Goal: Task Accomplishment & Management: Manage account settings

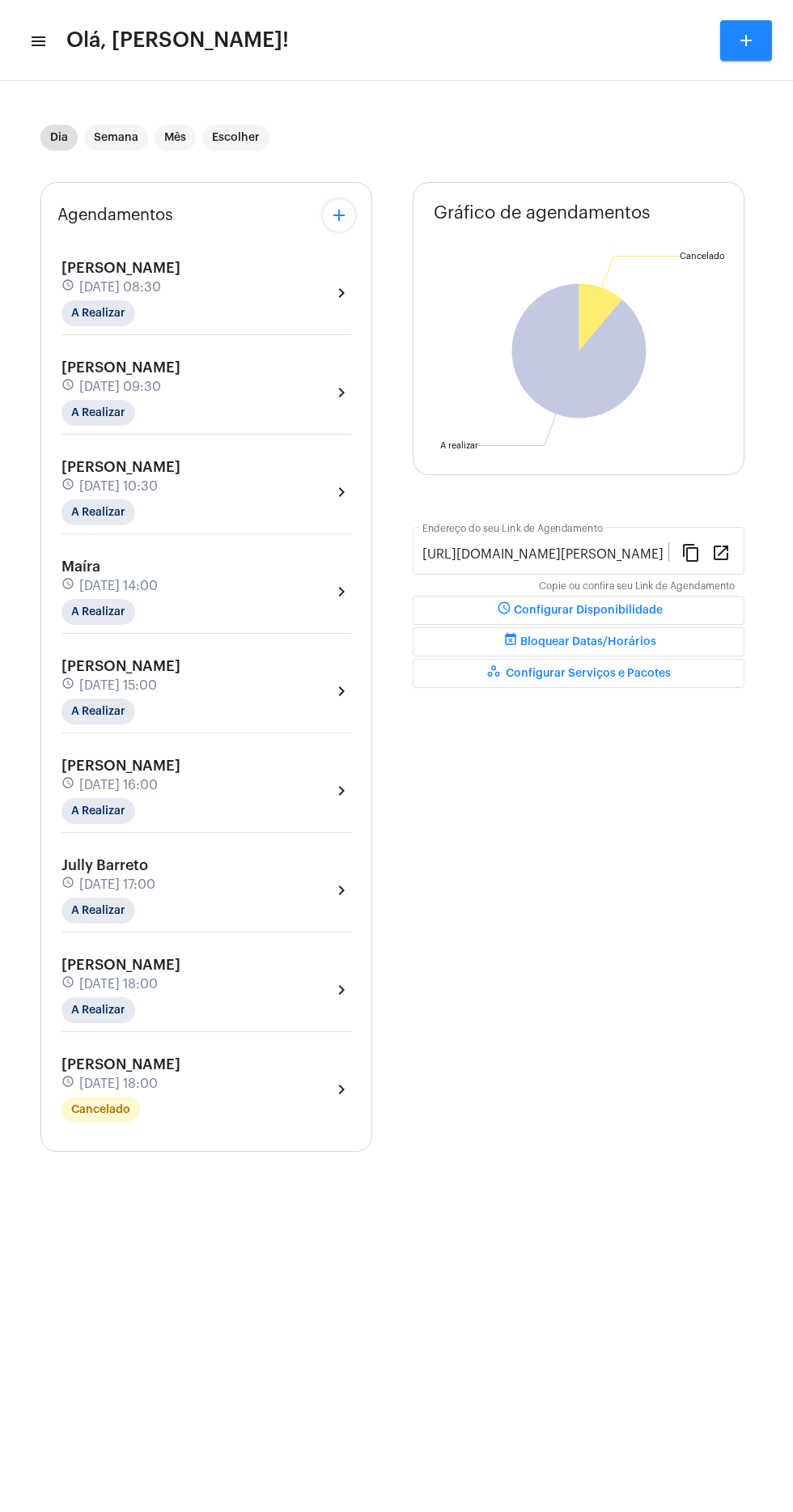
click at [46, 71] on mat-toolbar "menu Olá, [PERSON_NAME]! add" at bounding box center [396, 40] width 793 height 81
click at [83, 30] on span "Olá, [PERSON_NAME]!" at bounding box center [177, 40] width 223 height 26
click at [45, 41] on mat-toolbar-row "menu Olá, [PERSON_NAME]! add" at bounding box center [396, 40] width 793 height 51
click at [39, 40] on mat-icon "menu" at bounding box center [37, 41] width 16 height 20
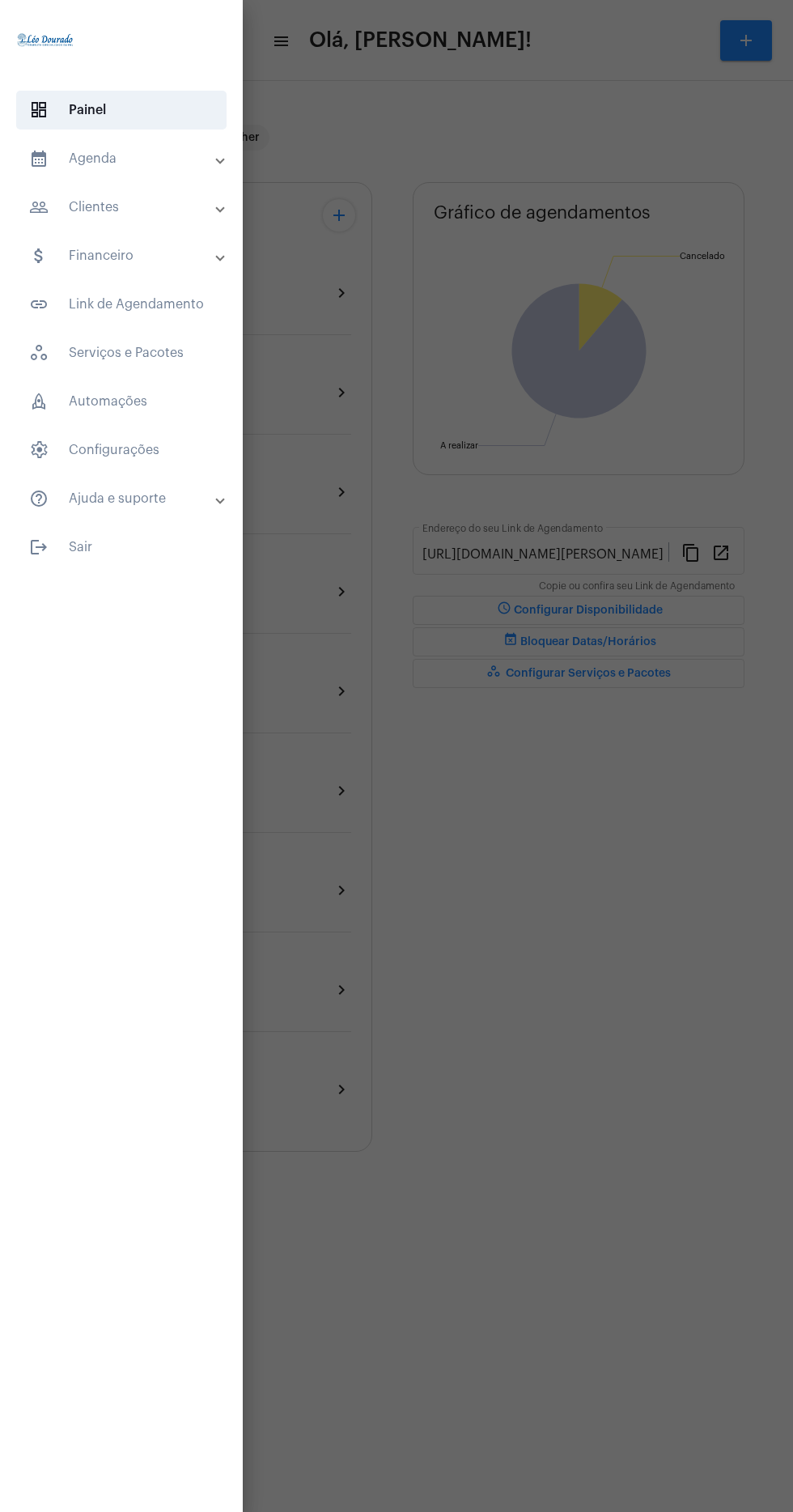
click at [173, 160] on mat-panel-title "calendar_month_outlined Agenda" at bounding box center [123, 159] width 188 height 20
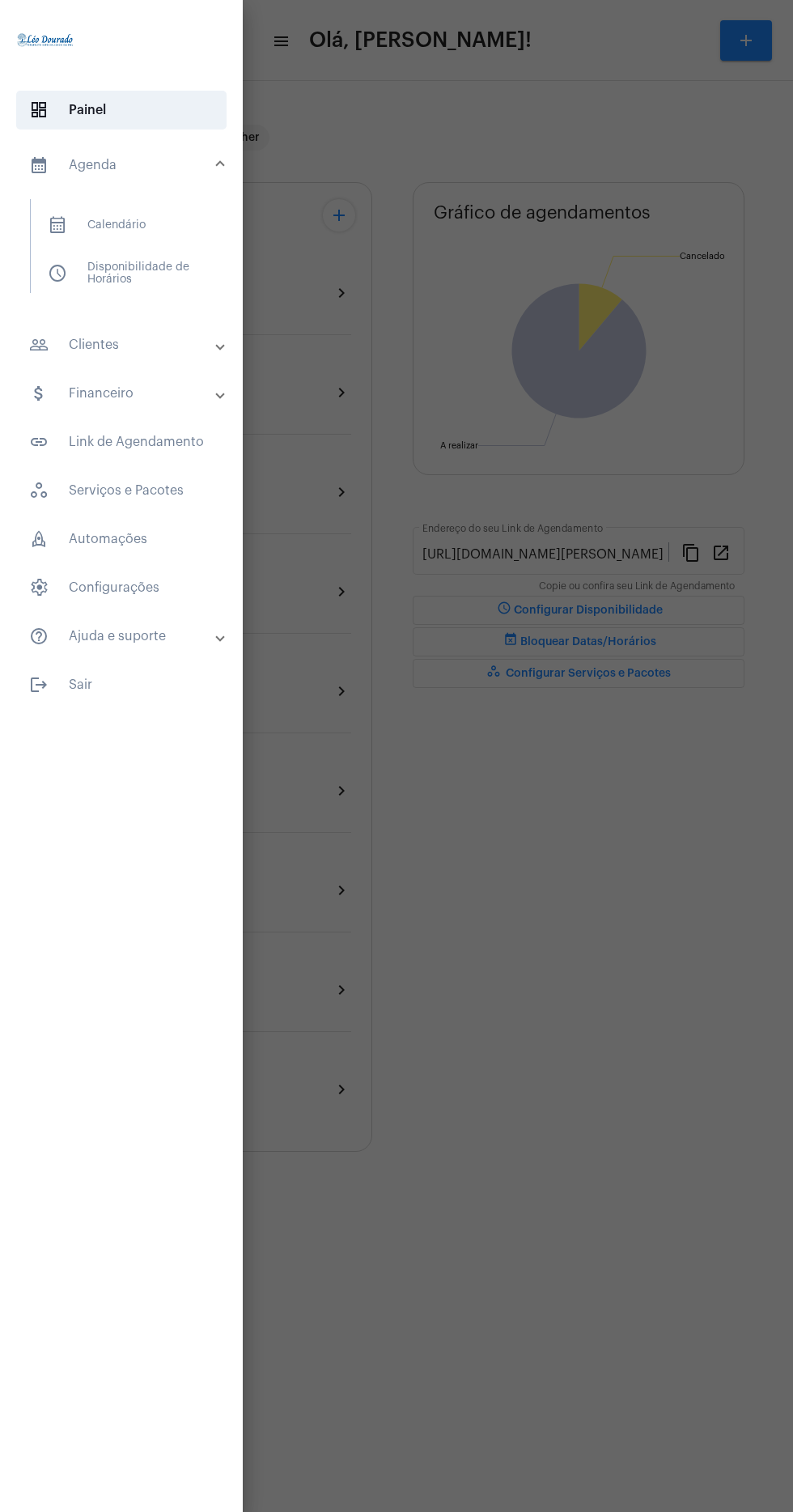
click at [191, 214] on span "calendar_month_outlined Calendário" at bounding box center [121, 225] width 171 height 39
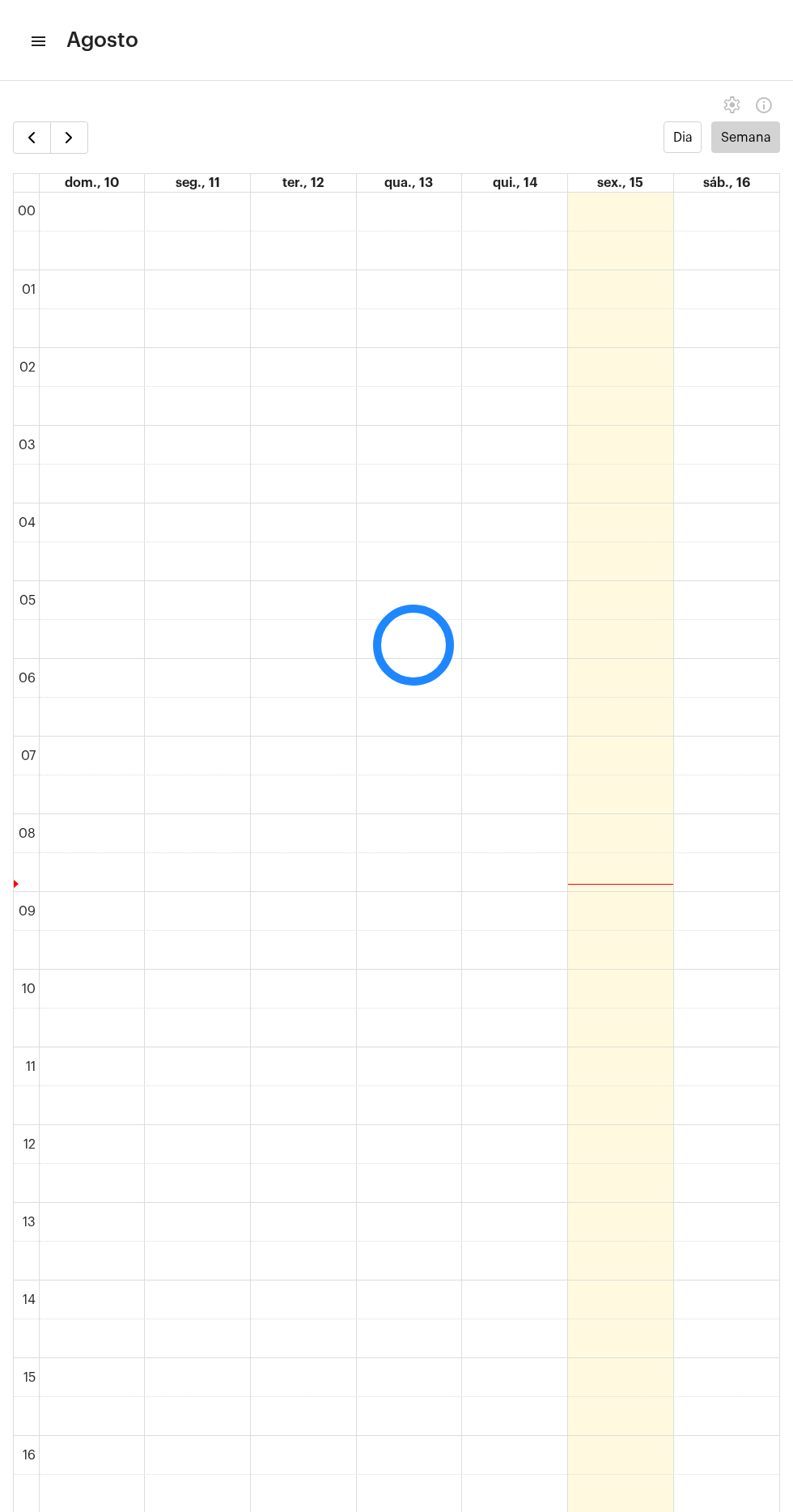
scroll to position [467, 0]
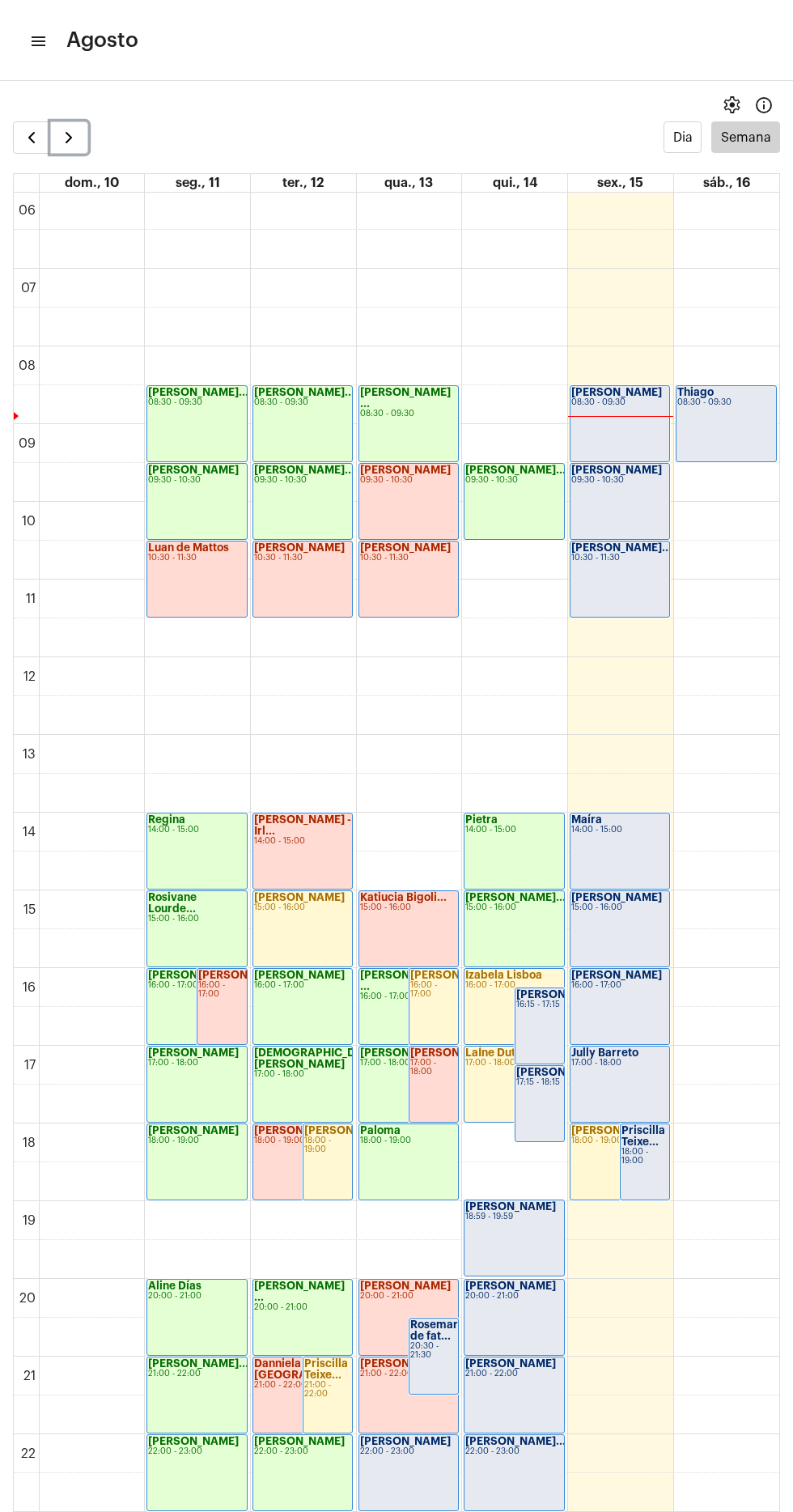
click at [67, 128] on span "button" at bounding box center [69, 137] width 20 height 20
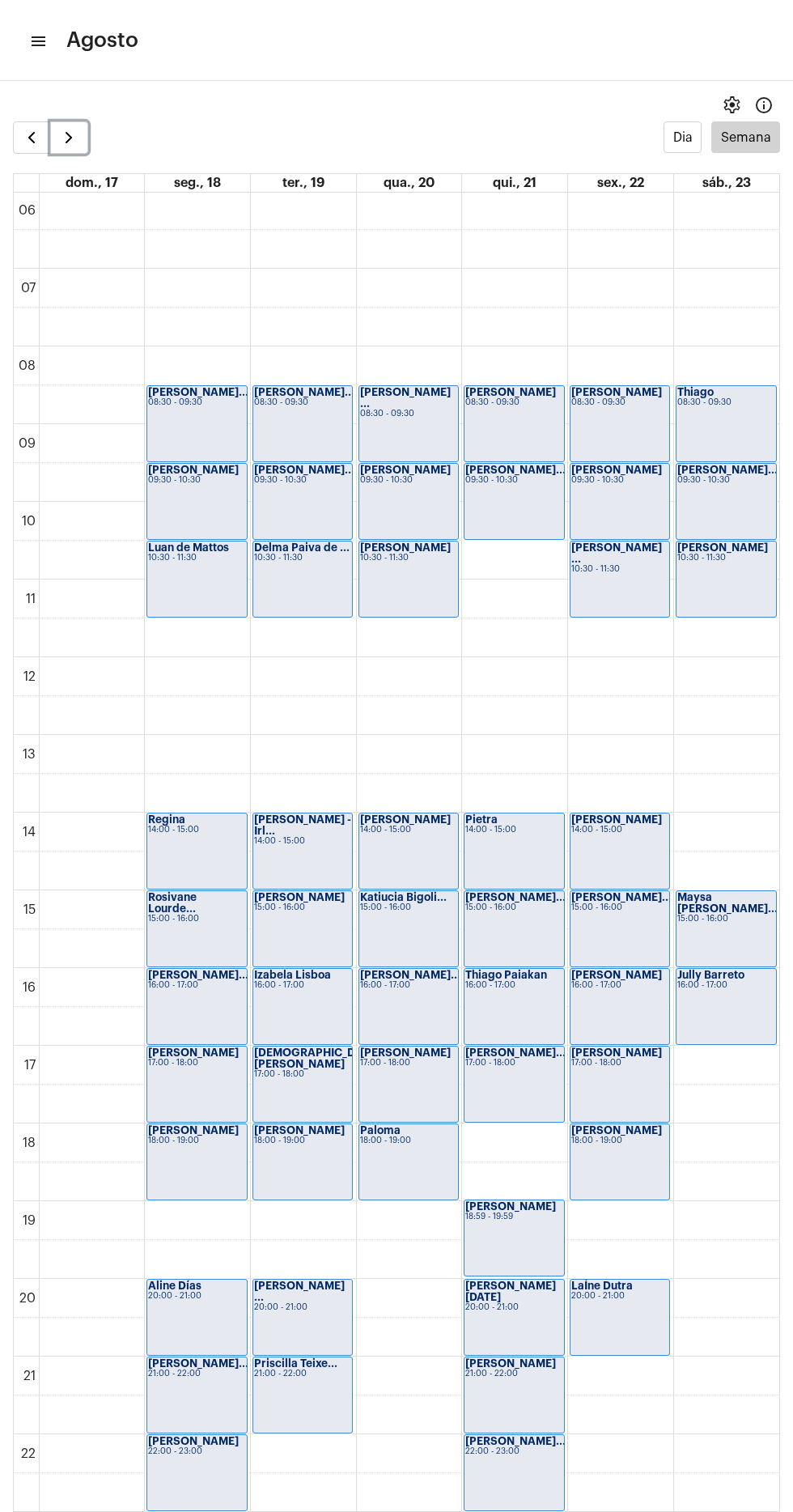
click at [69, 136] on span "button" at bounding box center [69, 137] width 20 height 20
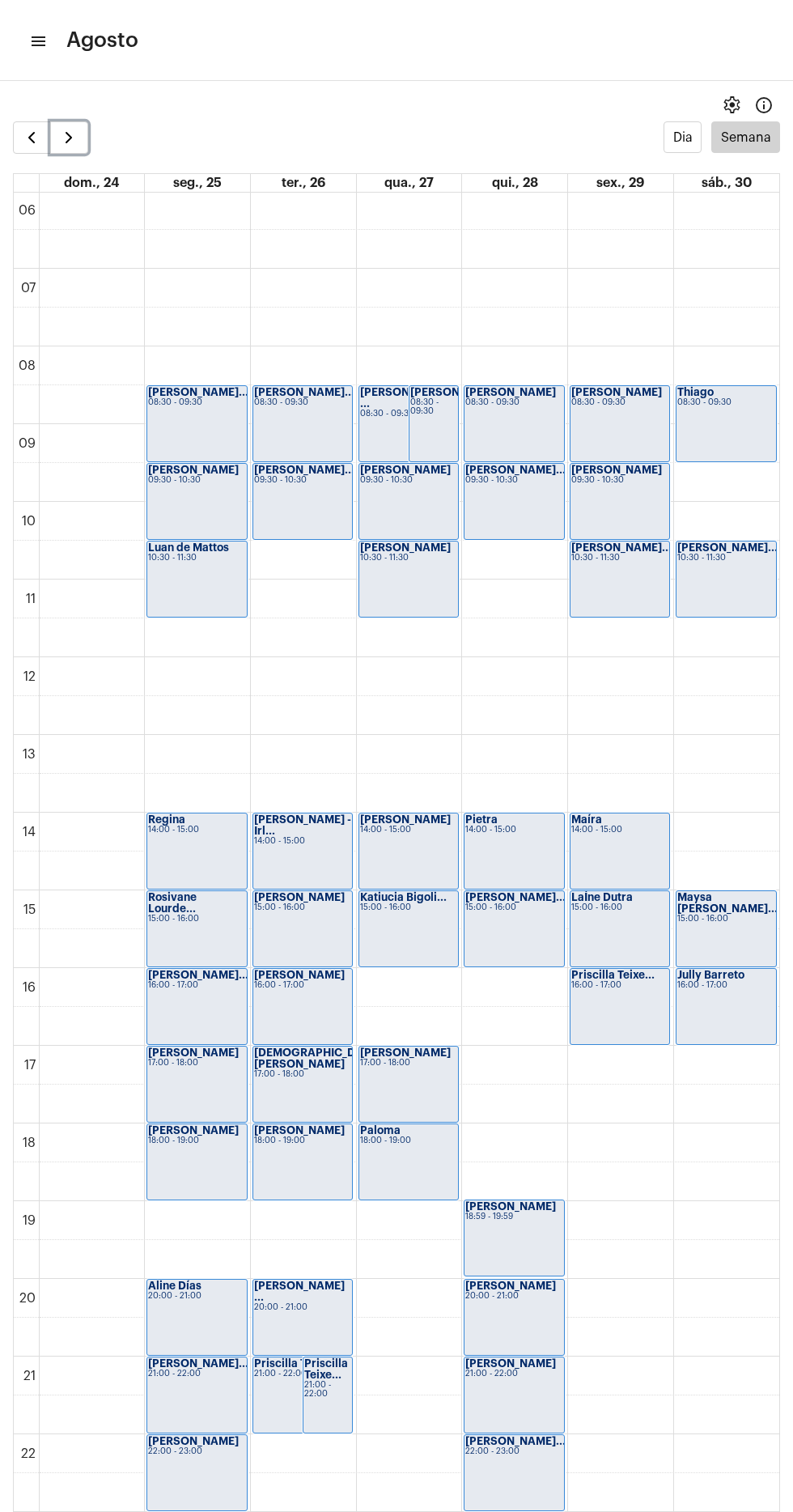
click at [75, 128] on span "button" at bounding box center [69, 137] width 20 height 20
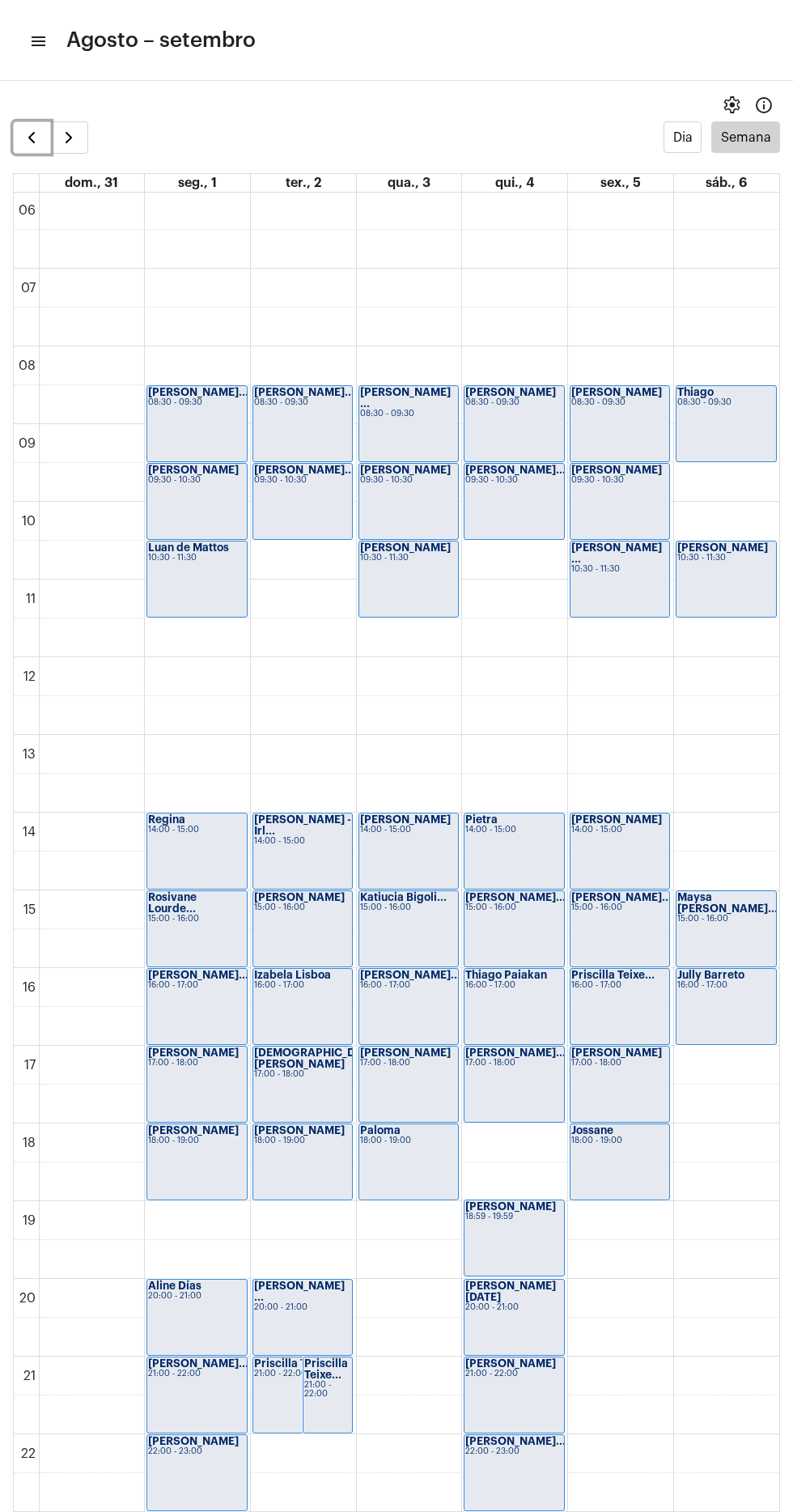
click at [31, 141] on span "button" at bounding box center [31, 137] width 20 height 20
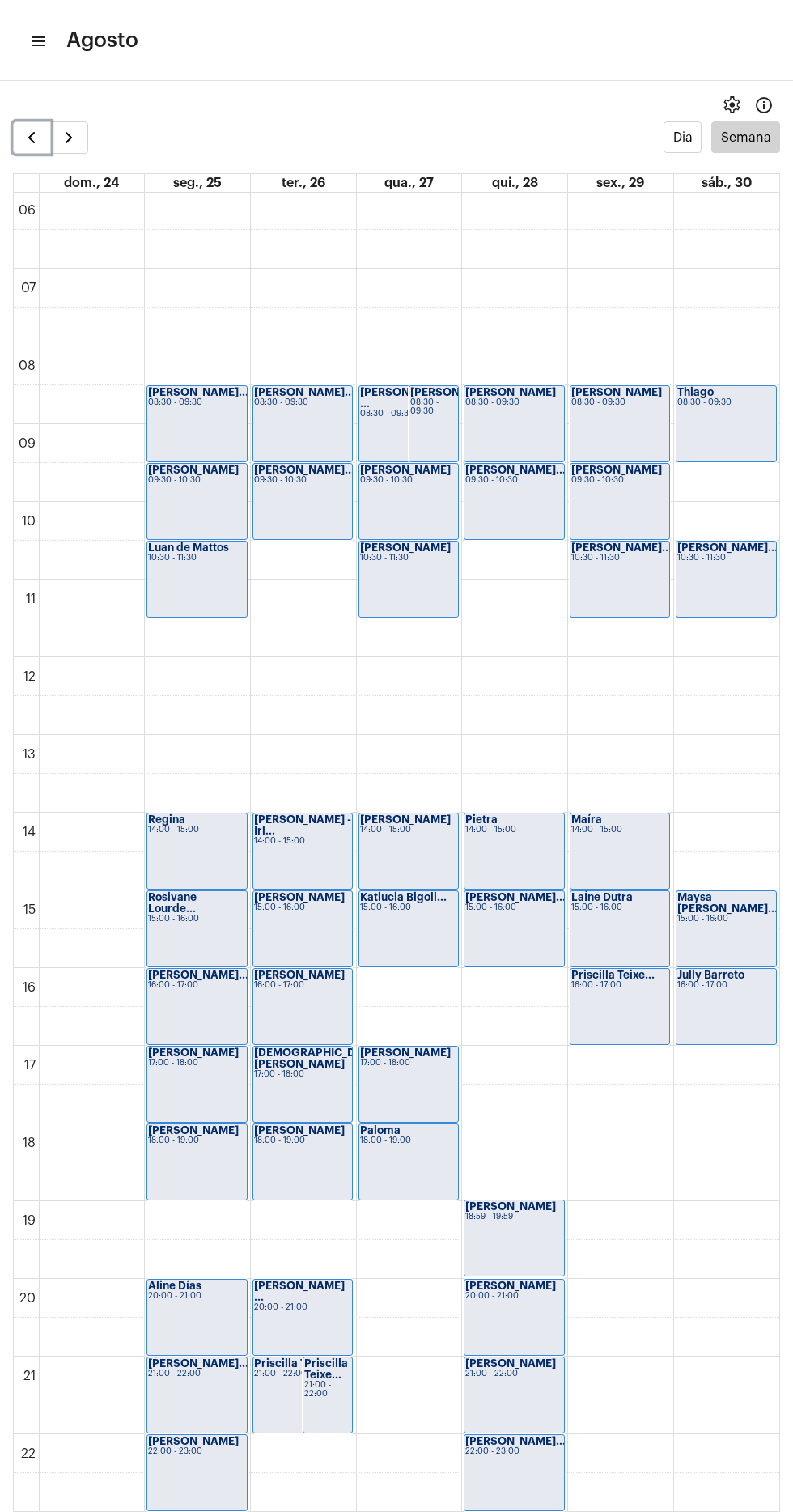
click at [26, 146] on span "button" at bounding box center [31, 137] width 20 height 20
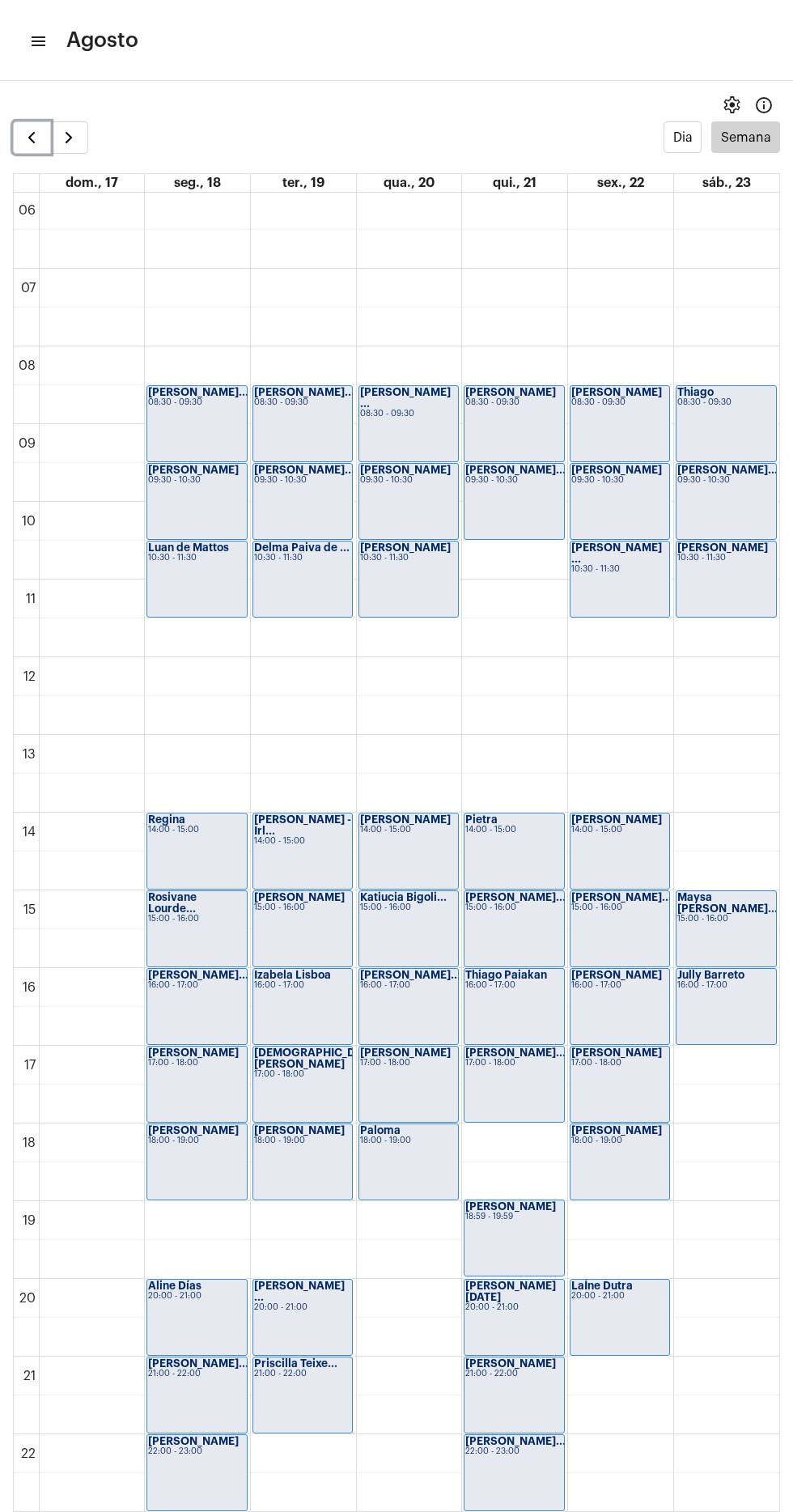
click at [34, 136] on span "button" at bounding box center [31, 137] width 20 height 20
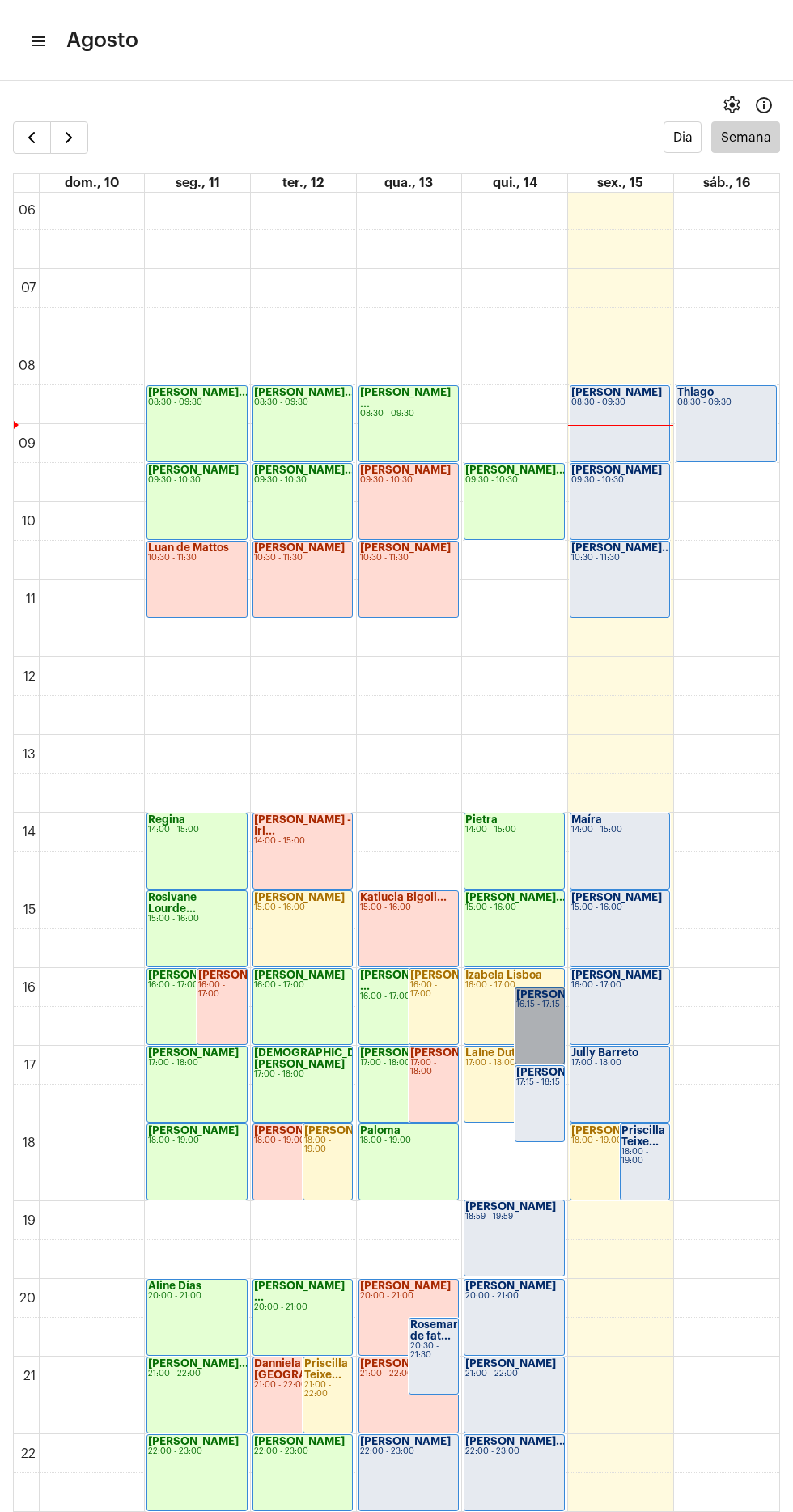
click at [527, 1021] on link "[PERSON_NAME] 16:15 - 17:15" at bounding box center [539, 1026] width 51 height 77
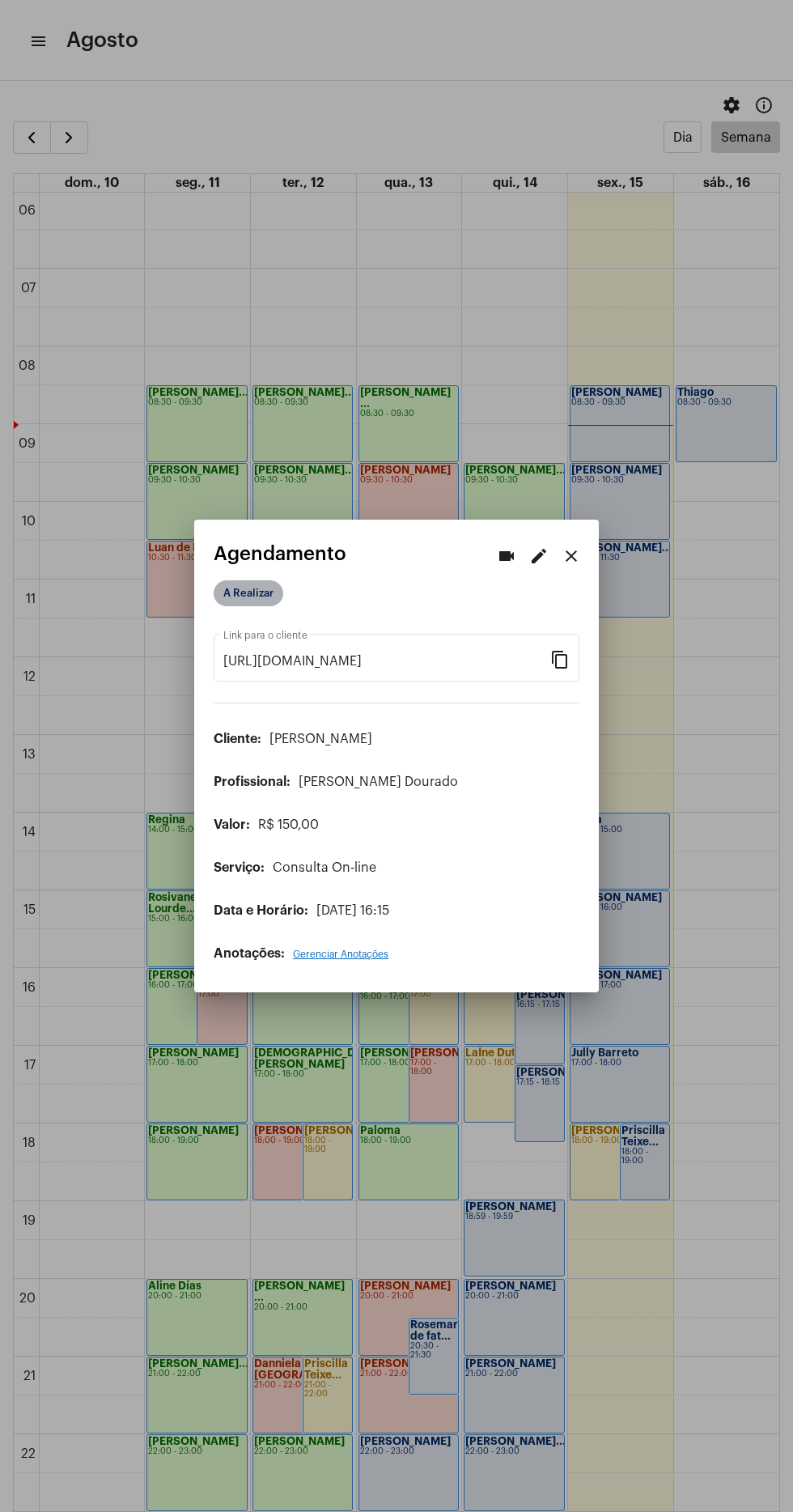
click at [249, 584] on mat-chip "A Realizar" at bounding box center [248, 593] width 69 height 26
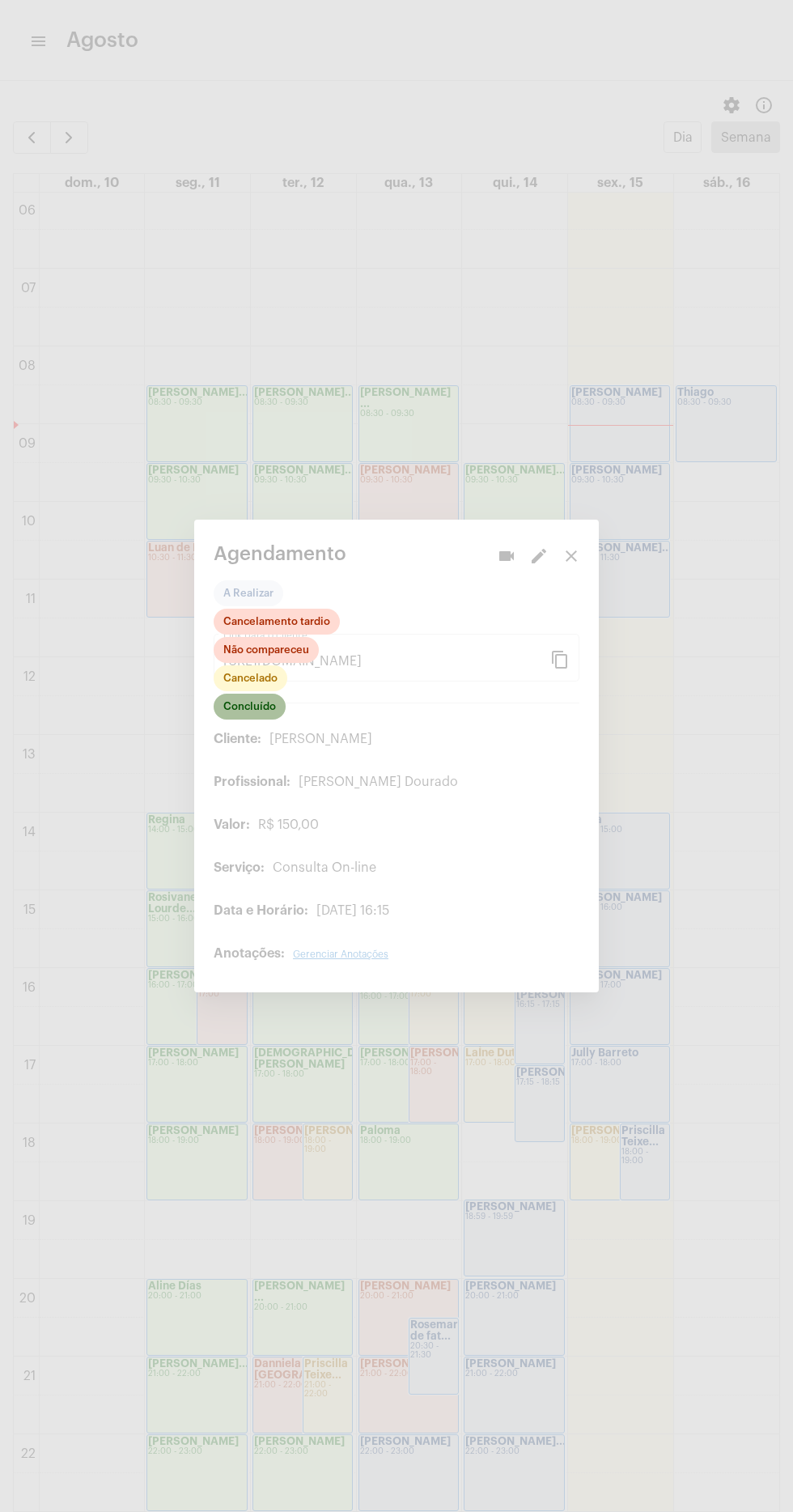
click at [258, 707] on mat-chip "Concluído" at bounding box center [249, 707] width 72 height 26
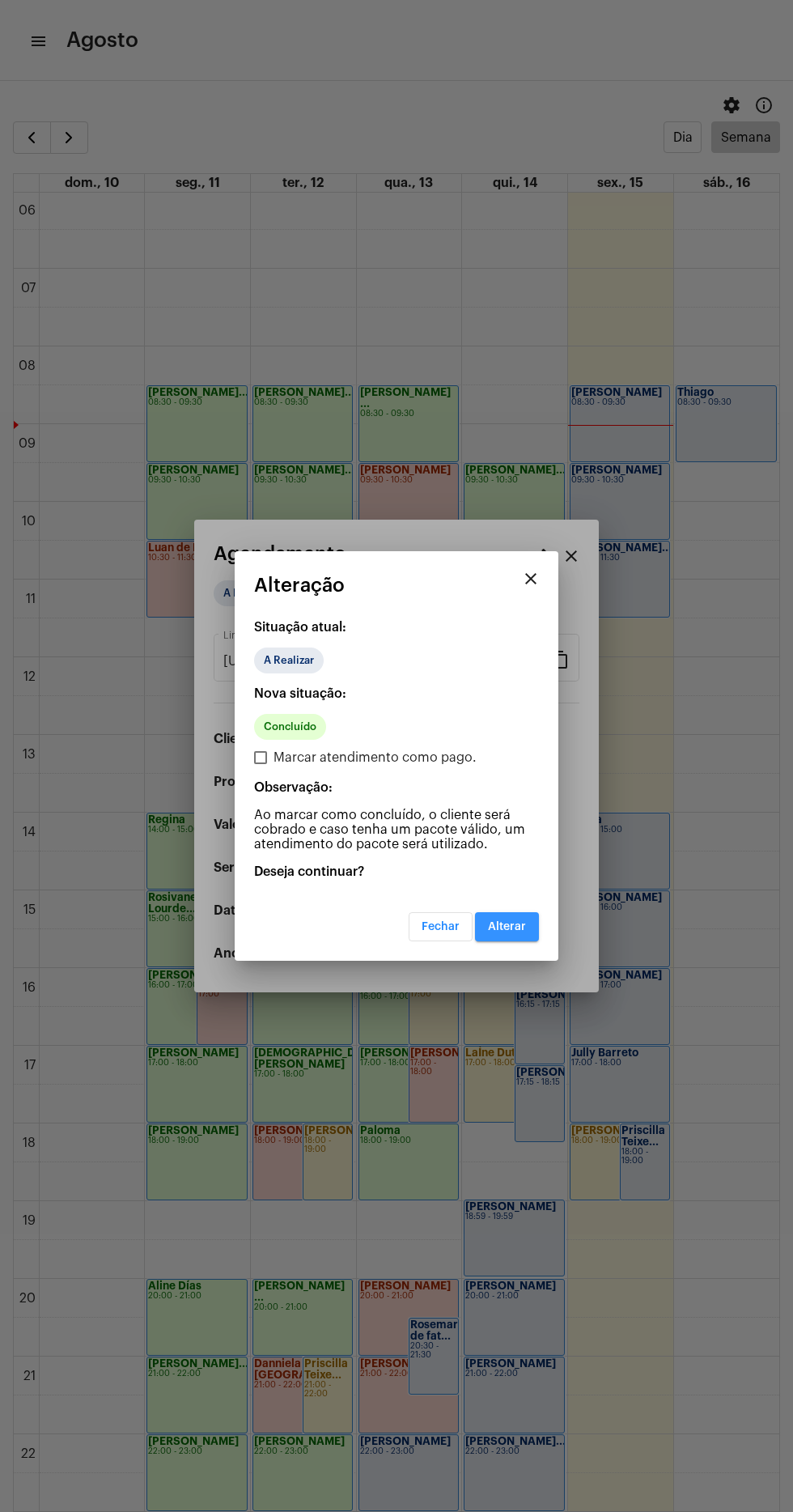
click at [507, 919] on button "Alterar" at bounding box center [507, 927] width 64 height 29
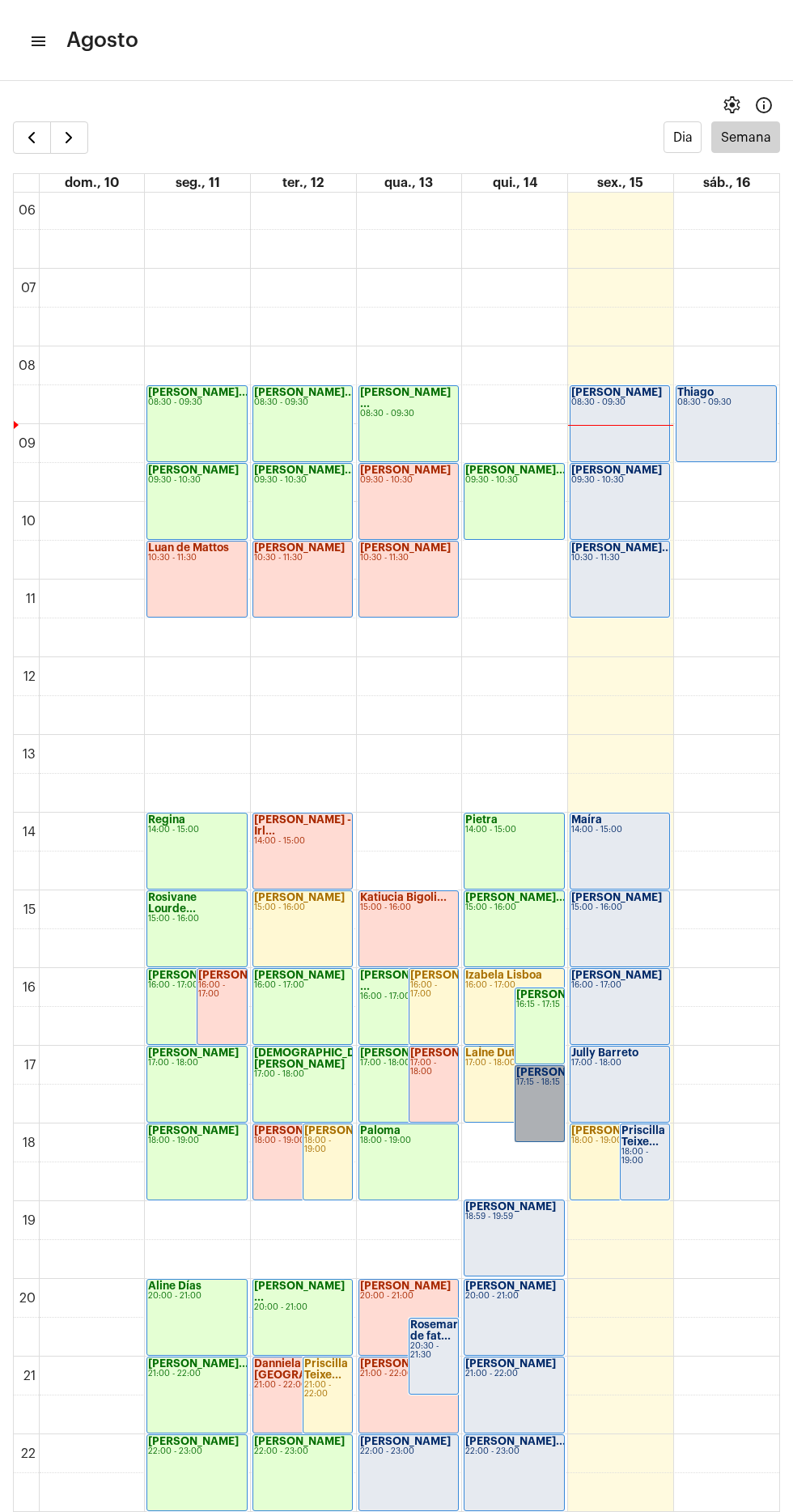
click at [530, 1094] on link "Thalita 17:15 - 18:15" at bounding box center [539, 1104] width 51 height 77
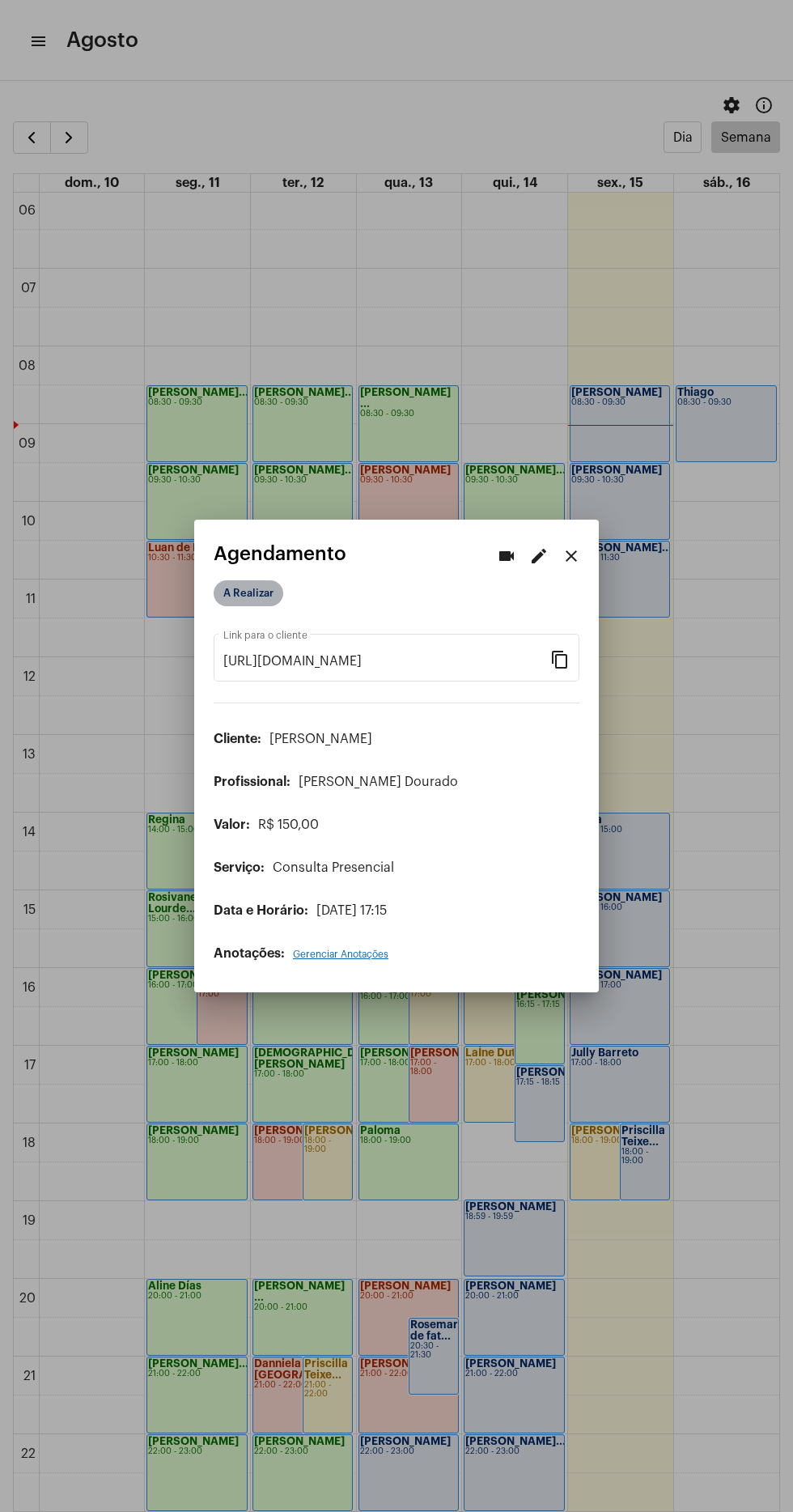
click at [246, 587] on mat-chip "A Realizar" at bounding box center [248, 593] width 69 height 26
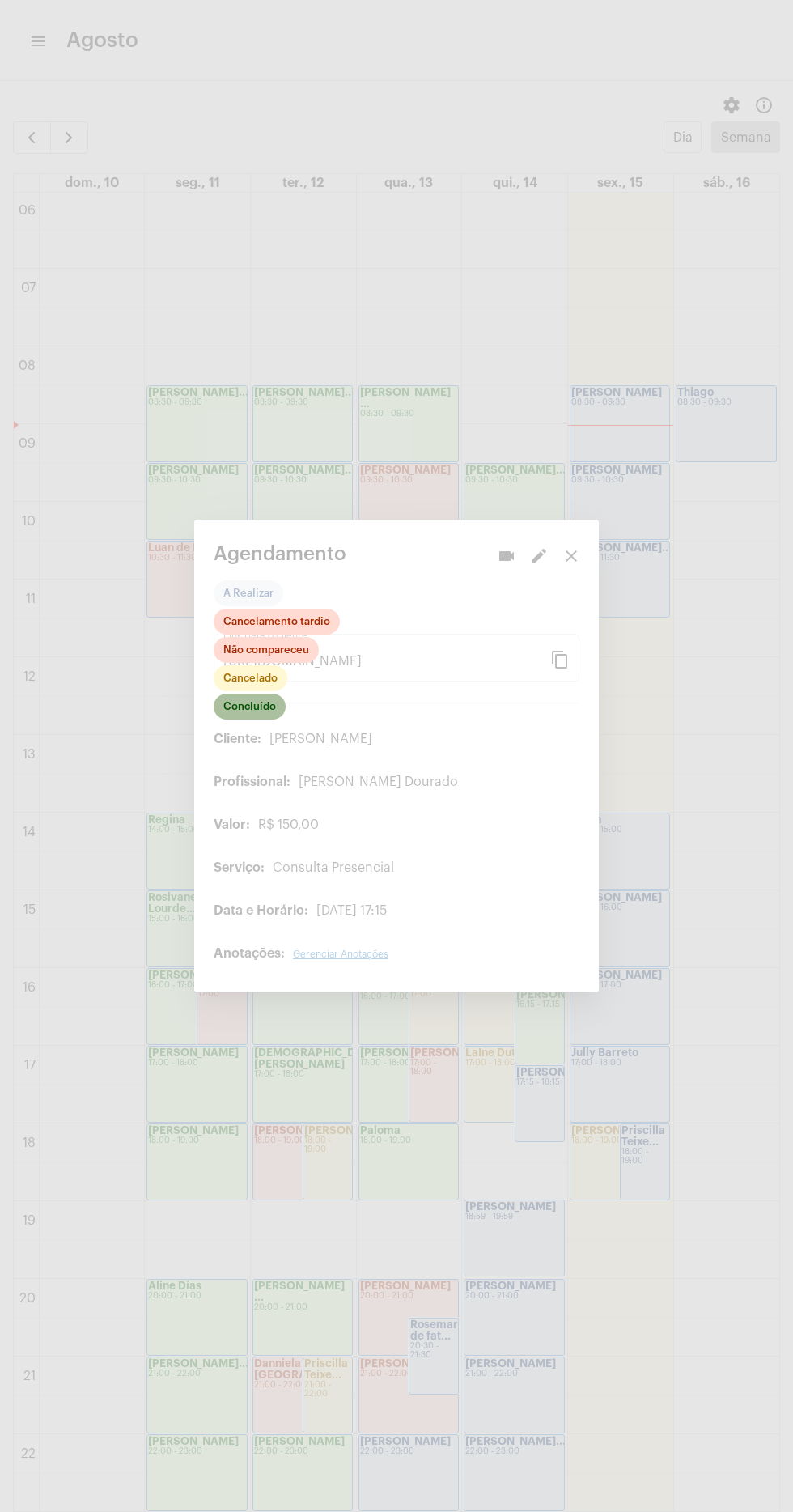
click at [279, 709] on mat-chip "Concluído" at bounding box center [249, 707] width 72 height 26
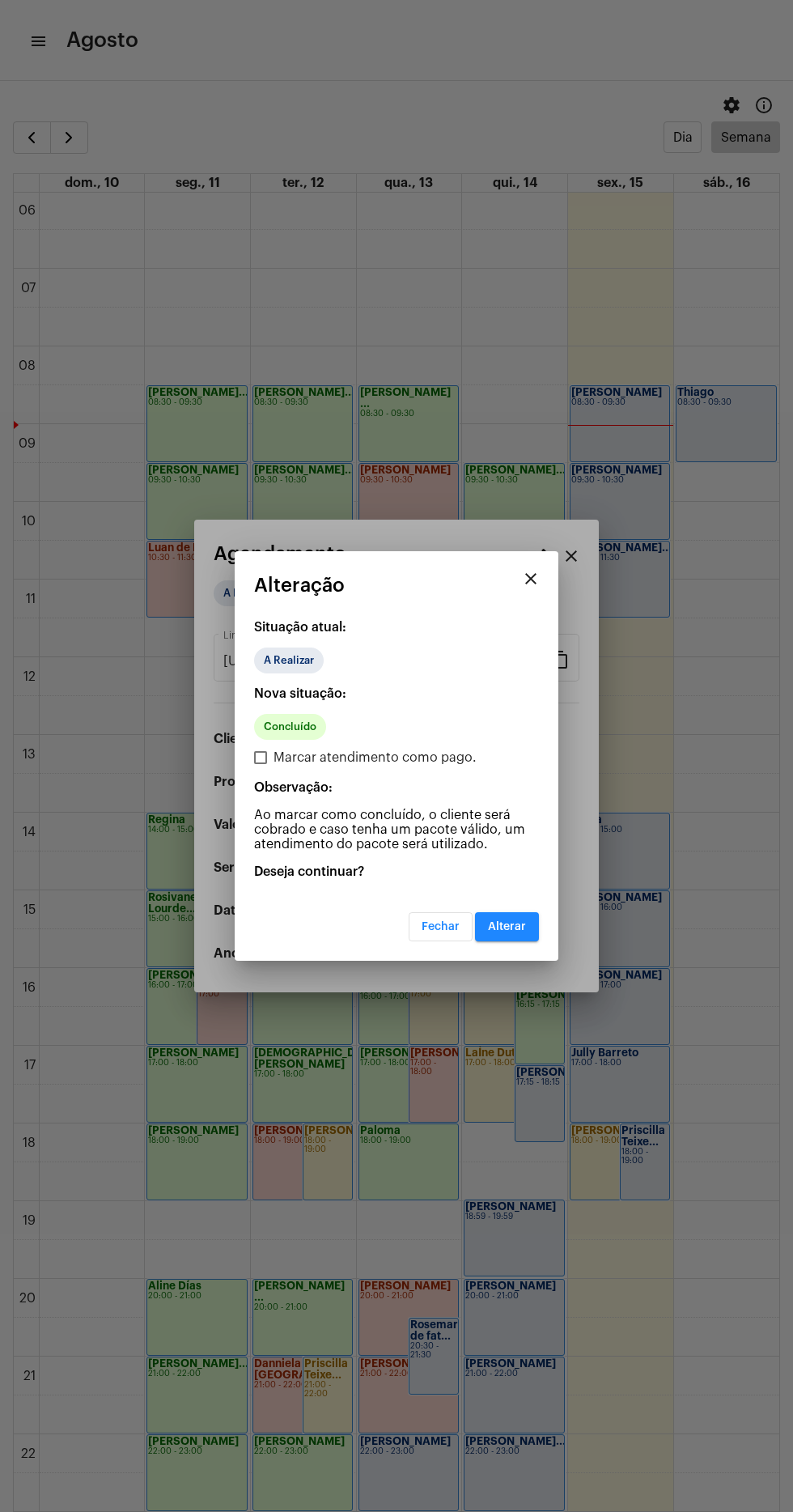
click at [518, 927] on span "Alterar" at bounding box center [507, 926] width 38 height 11
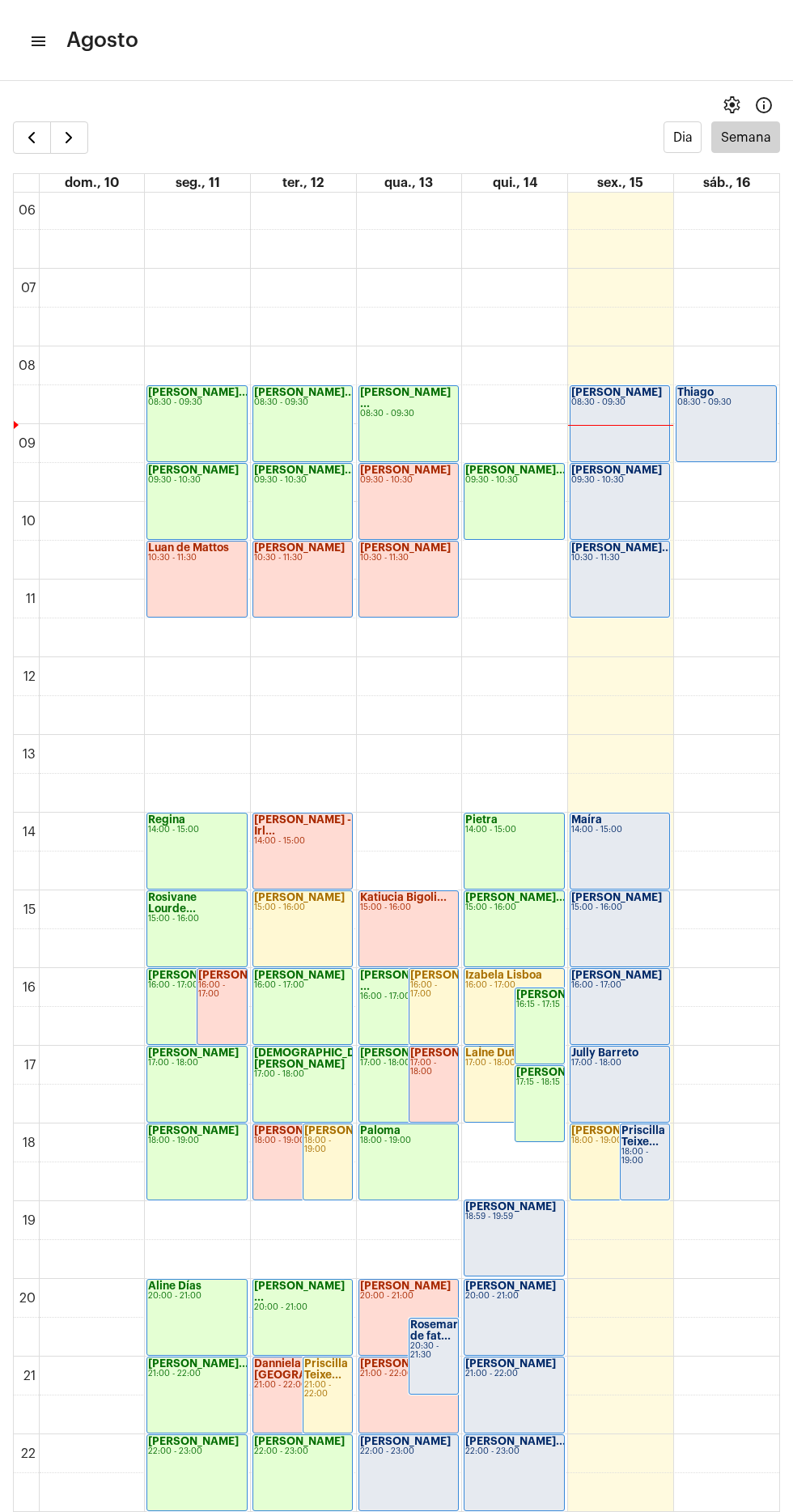
scroll to position [511, 0]
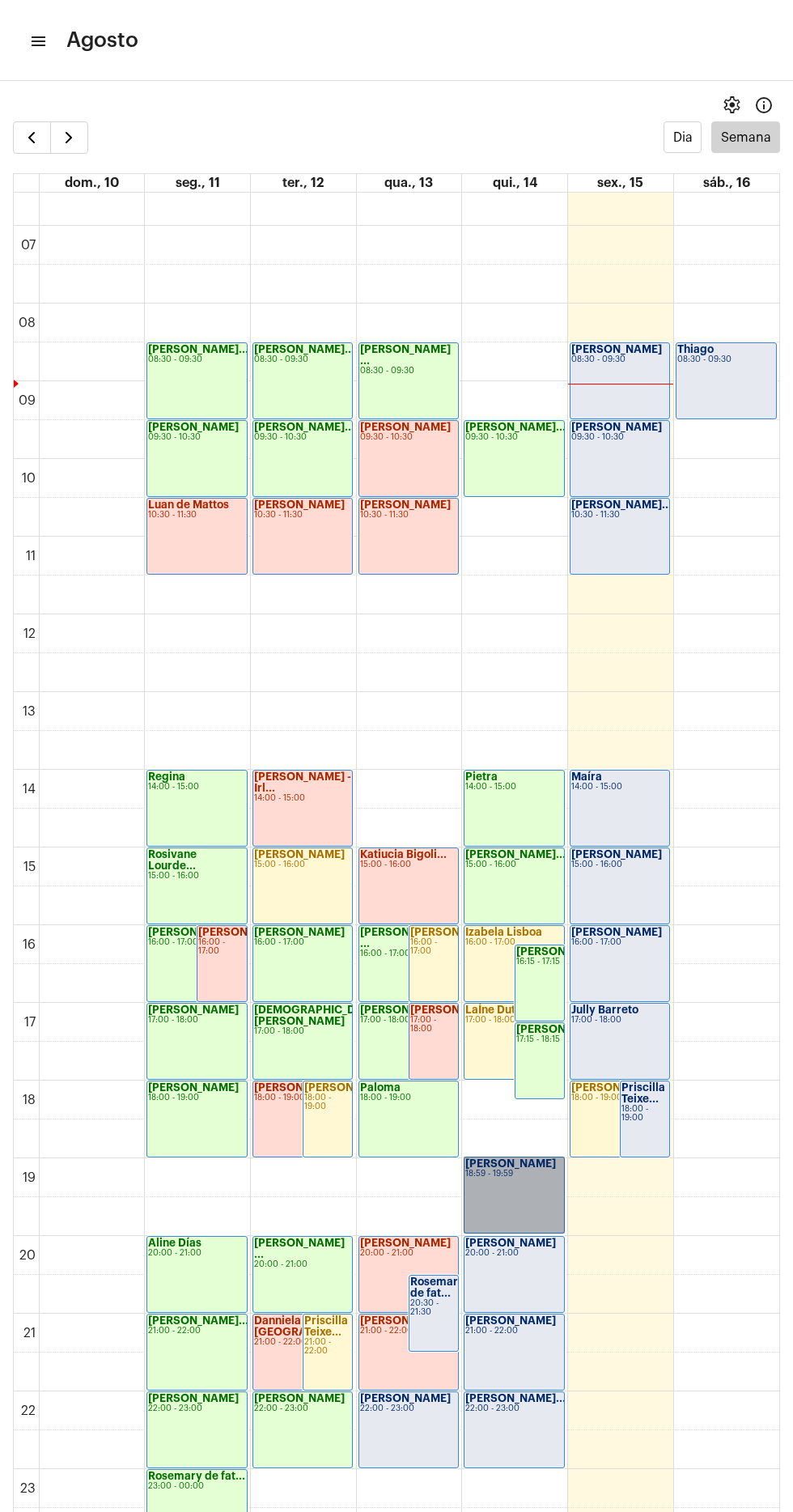
click at [508, 1187] on link "[PERSON_NAME] 18:59 - 19:59" at bounding box center [514, 1196] width 100 height 77
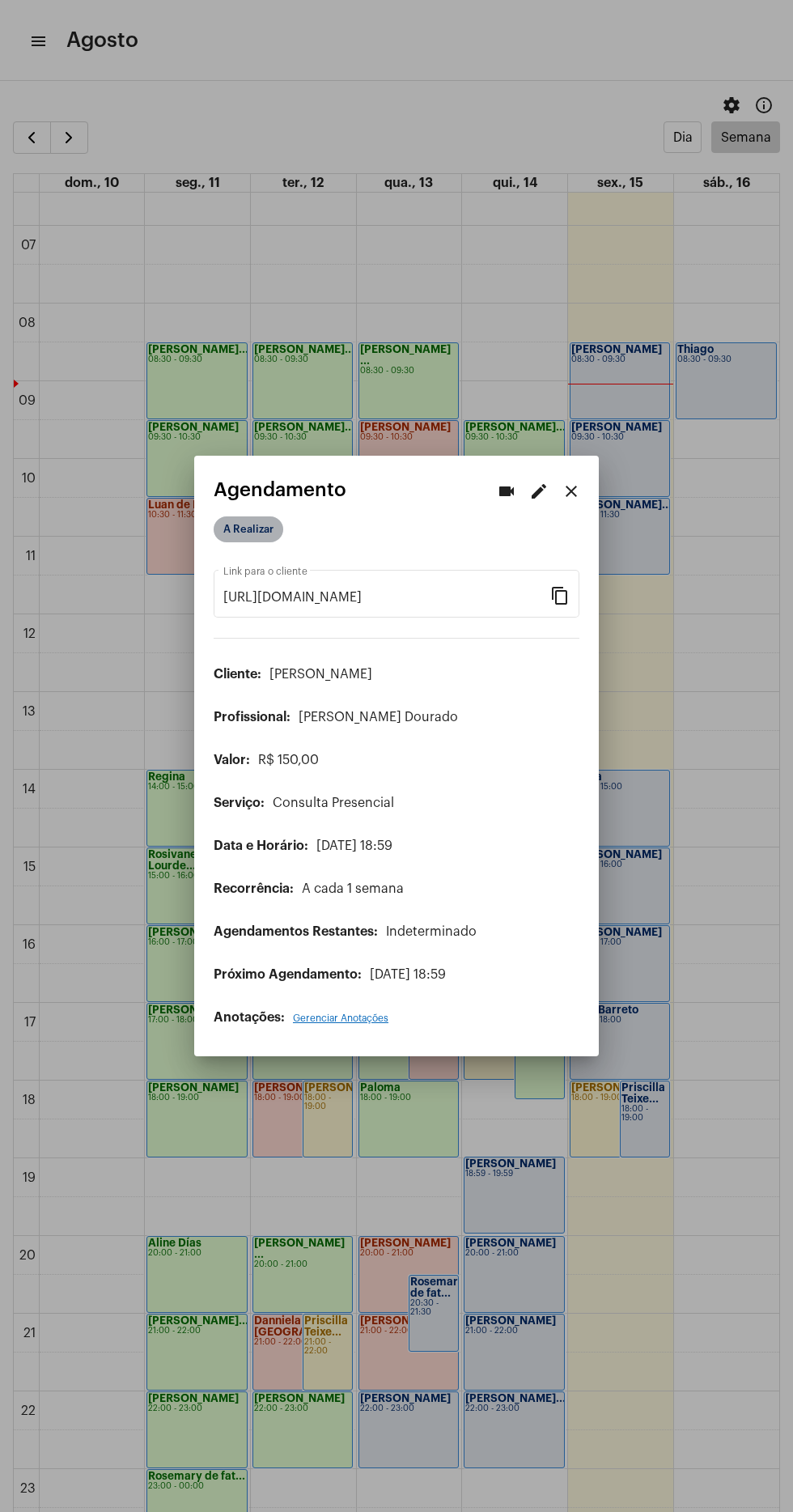
click at [260, 516] on mat-chip "A Realizar" at bounding box center [248, 529] width 69 height 26
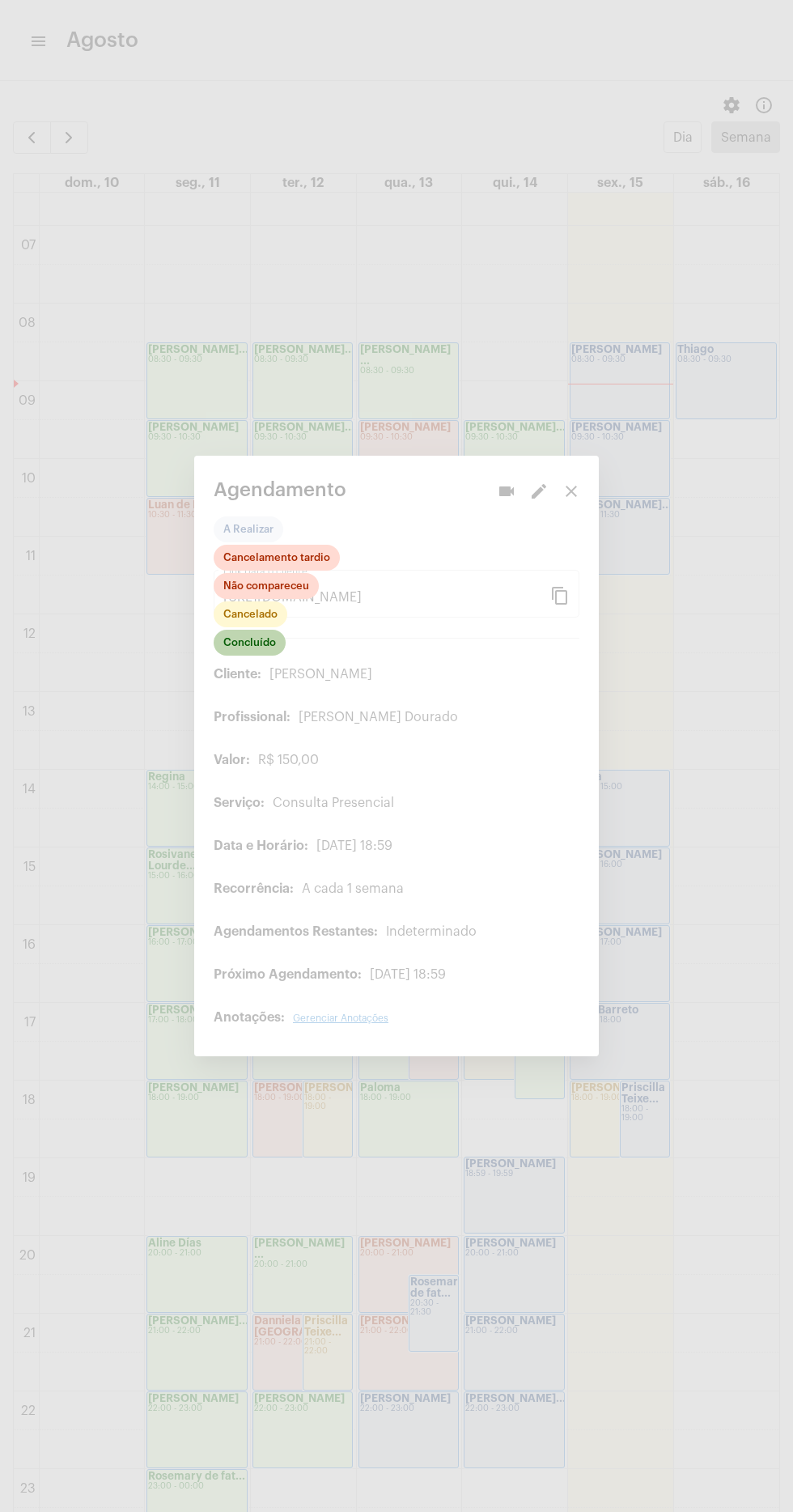
click at [255, 631] on mat-chip "Concluído" at bounding box center [249, 642] width 72 height 26
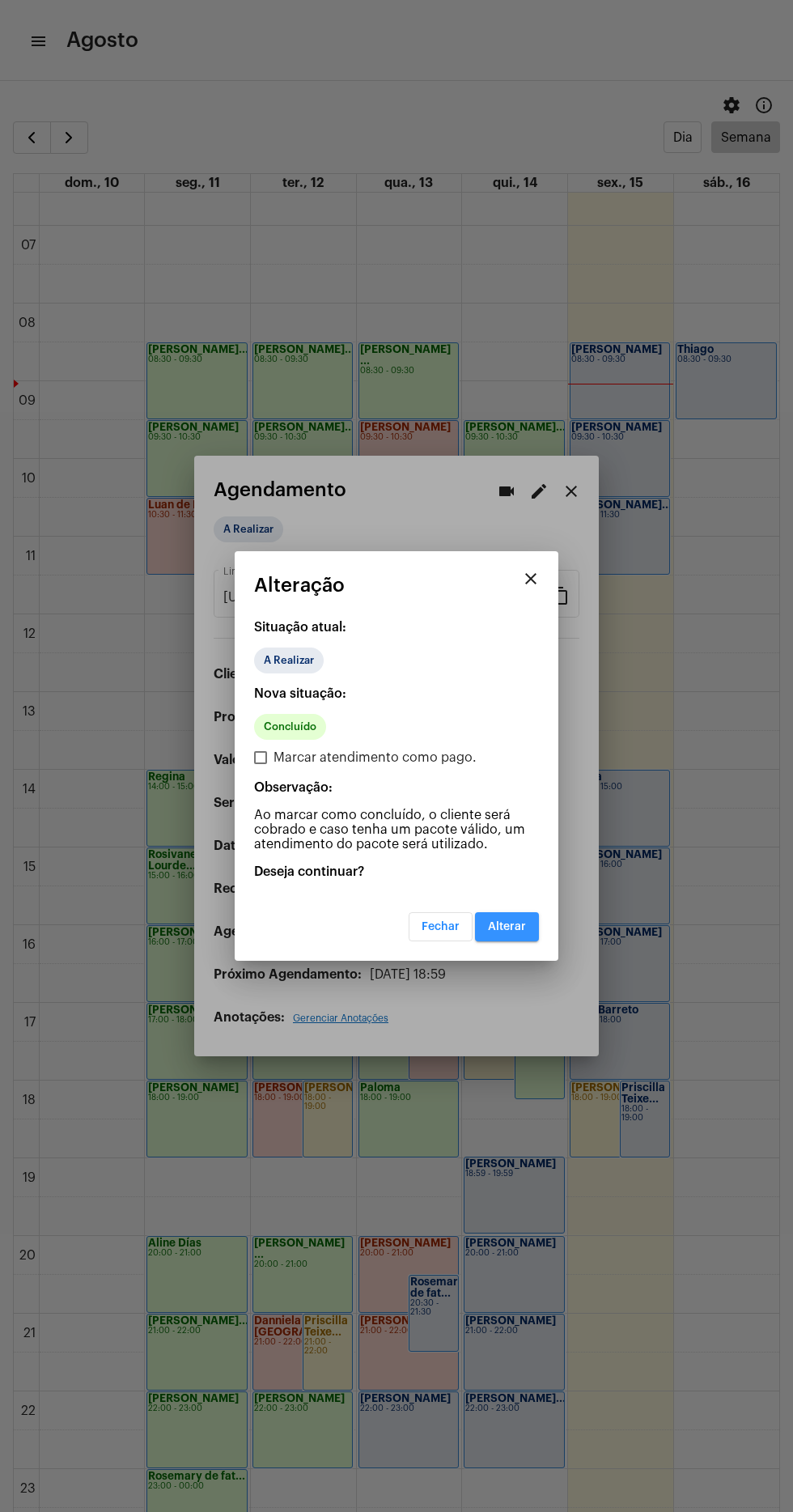
click at [528, 928] on button "Alterar" at bounding box center [507, 927] width 64 height 29
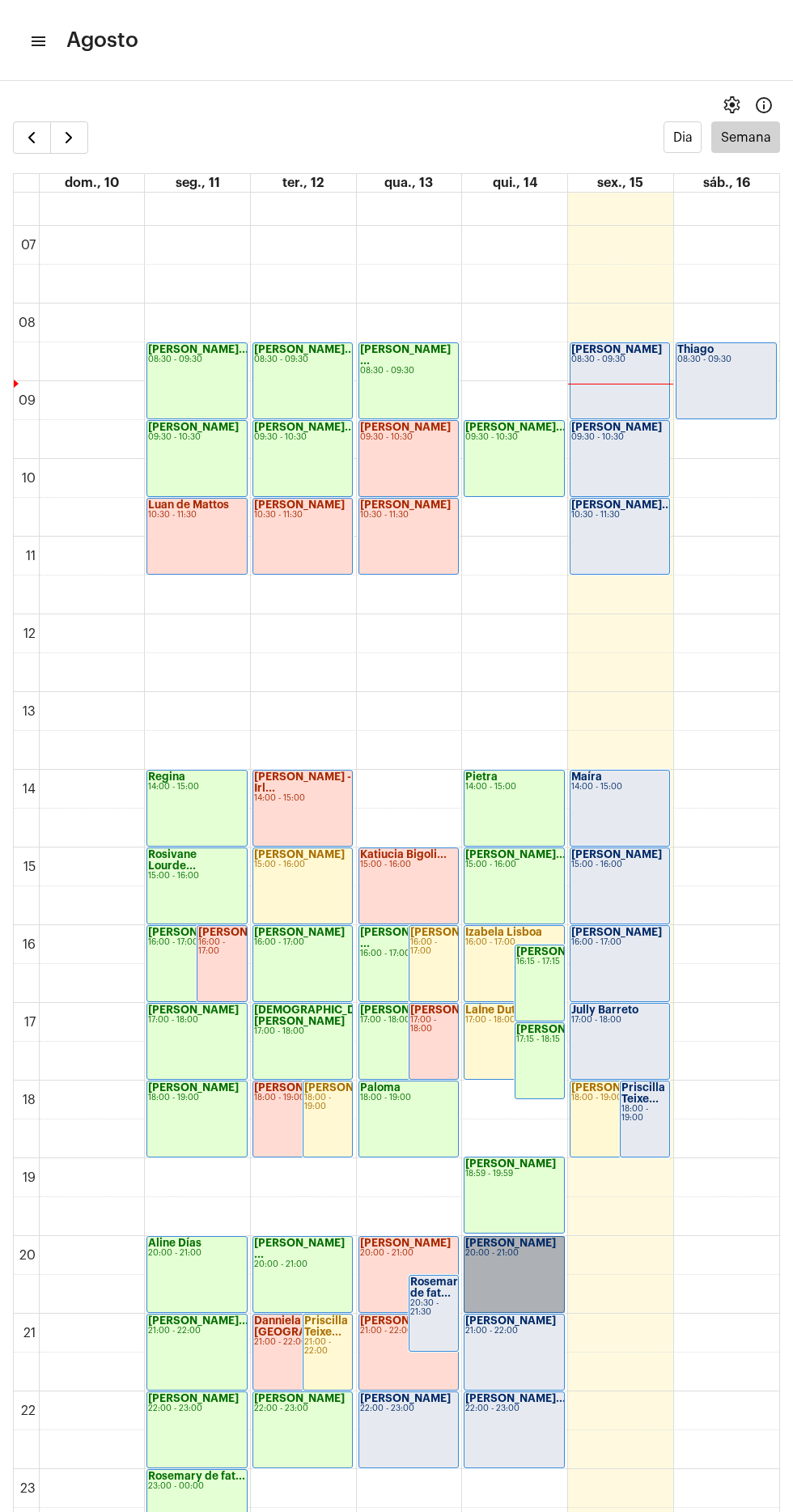
click at [531, 1264] on link "[PERSON_NAME] 20:00 - 21:00" at bounding box center [514, 1274] width 100 height 77
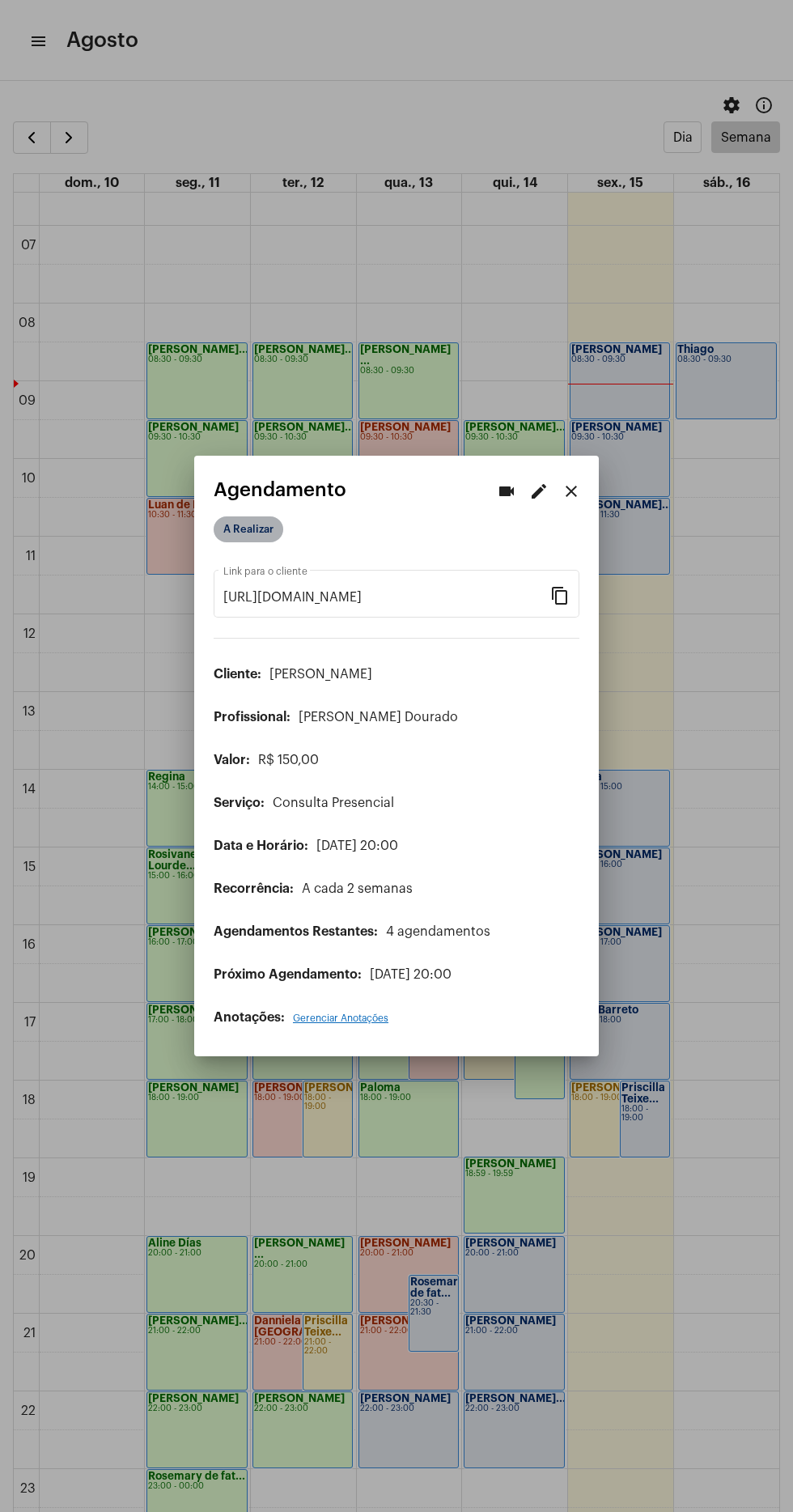
click at [253, 518] on mat-chip "A Realizar" at bounding box center [248, 529] width 69 height 26
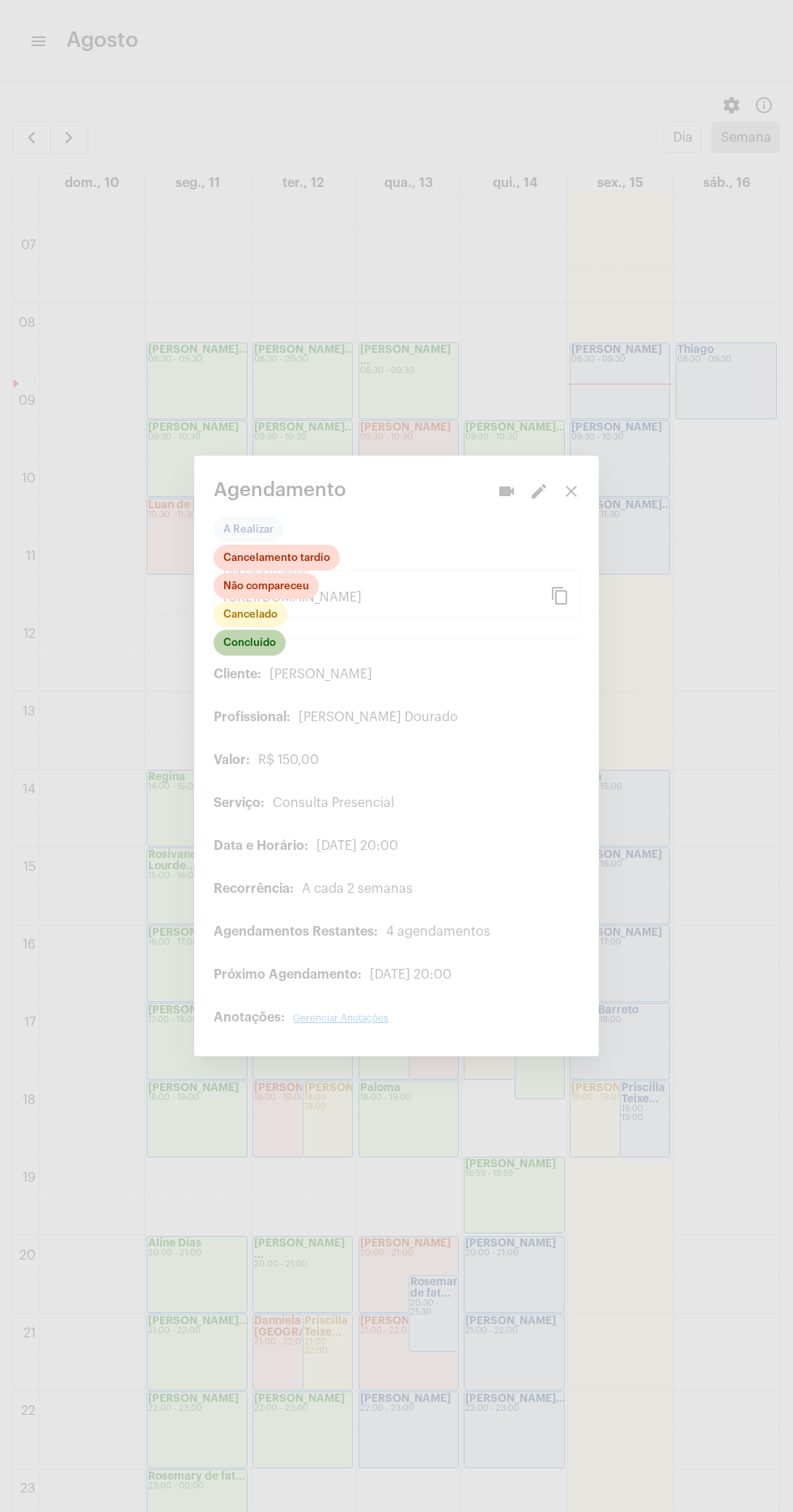
click at [263, 636] on mat-chip "Concluído" at bounding box center [249, 642] width 72 height 26
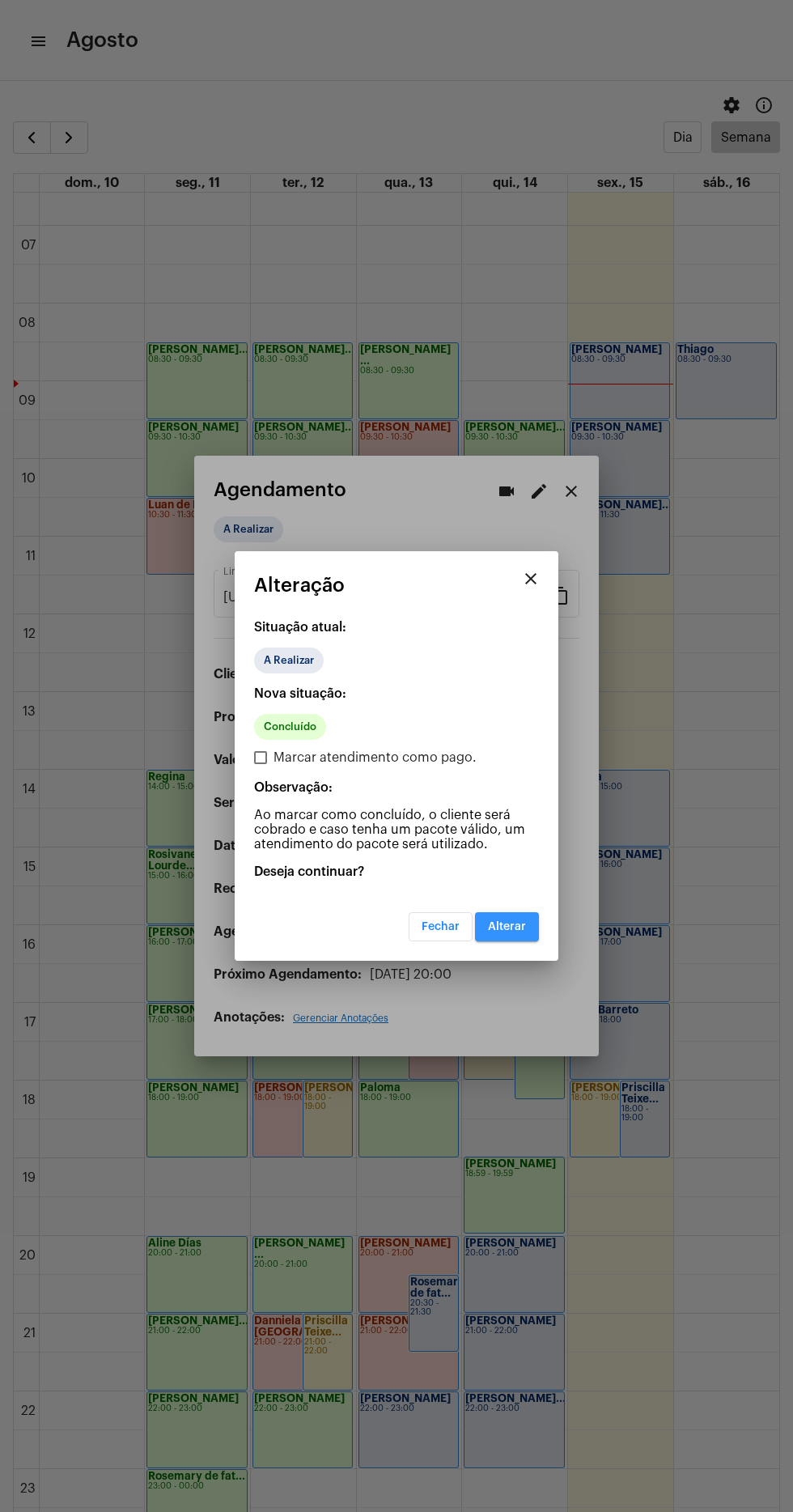
click at [520, 937] on button "Alterar" at bounding box center [507, 927] width 64 height 29
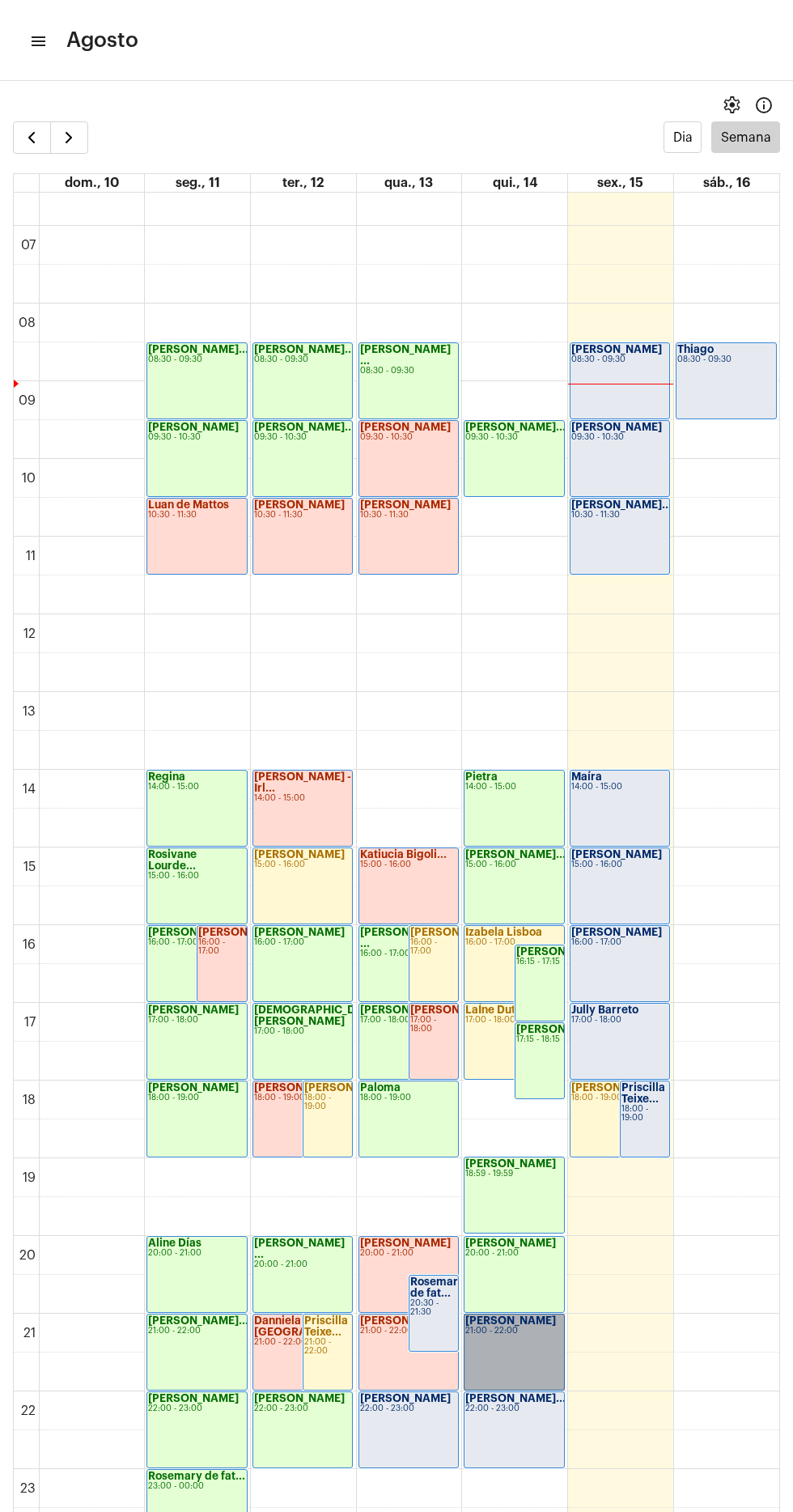
click at [507, 1360] on link "[PERSON_NAME] 21:00 - 22:00" at bounding box center [514, 1352] width 100 height 77
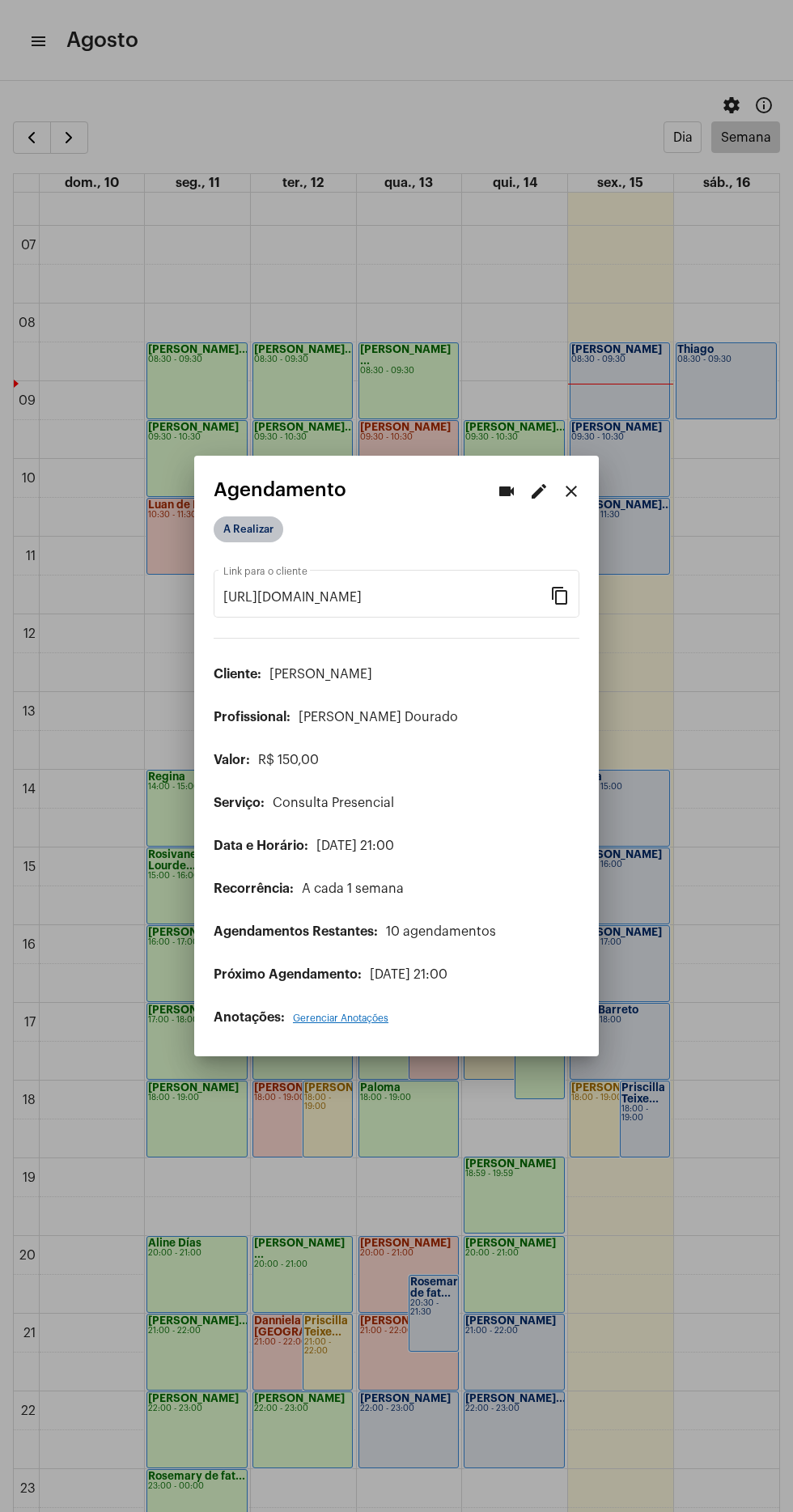
click at [225, 524] on mat-chip "A Realizar" at bounding box center [248, 529] width 69 height 26
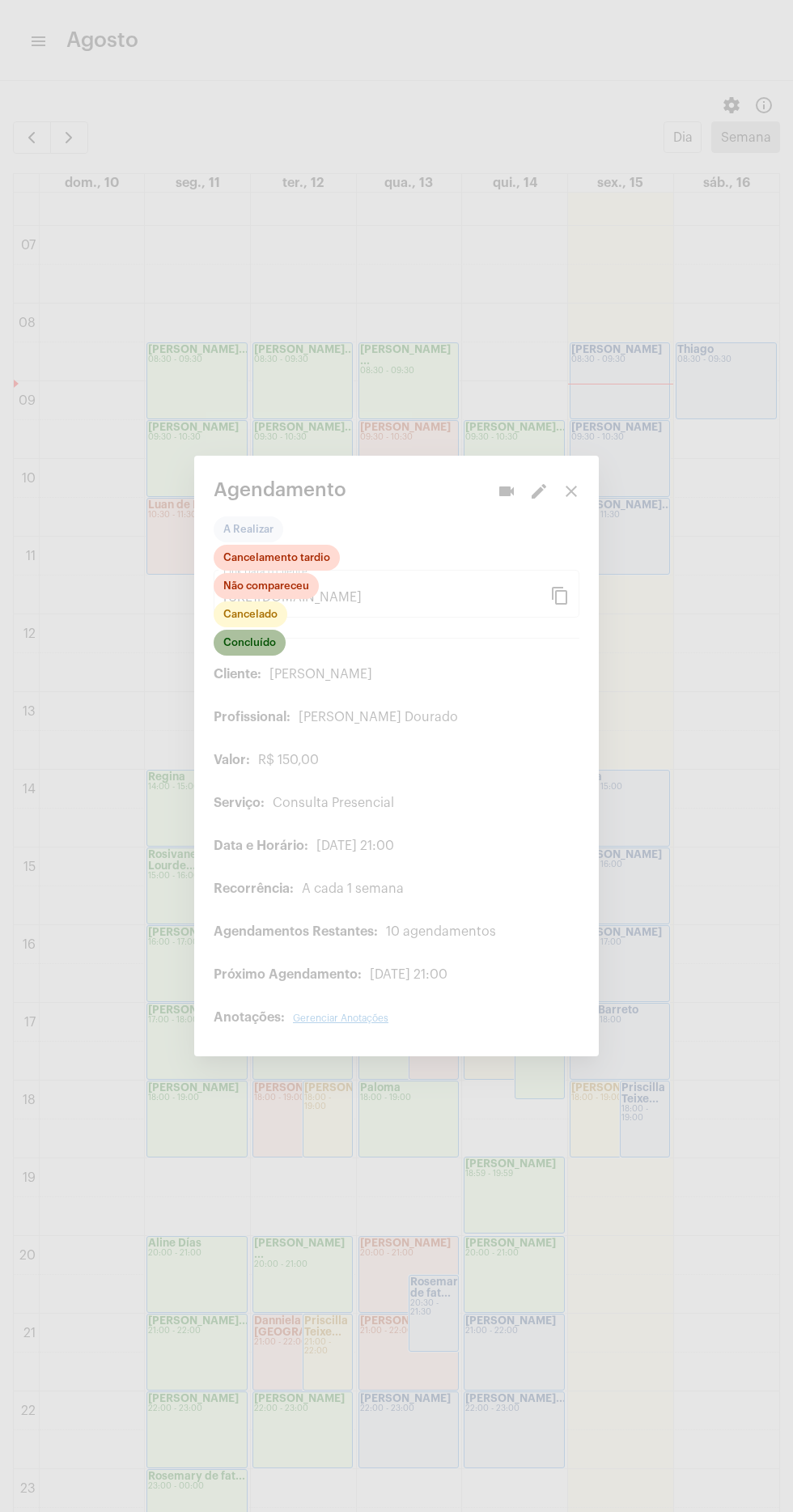
click at [265, 637] on mat-chip "Concluído" at bounding box center [249, 642] width 72 height 26
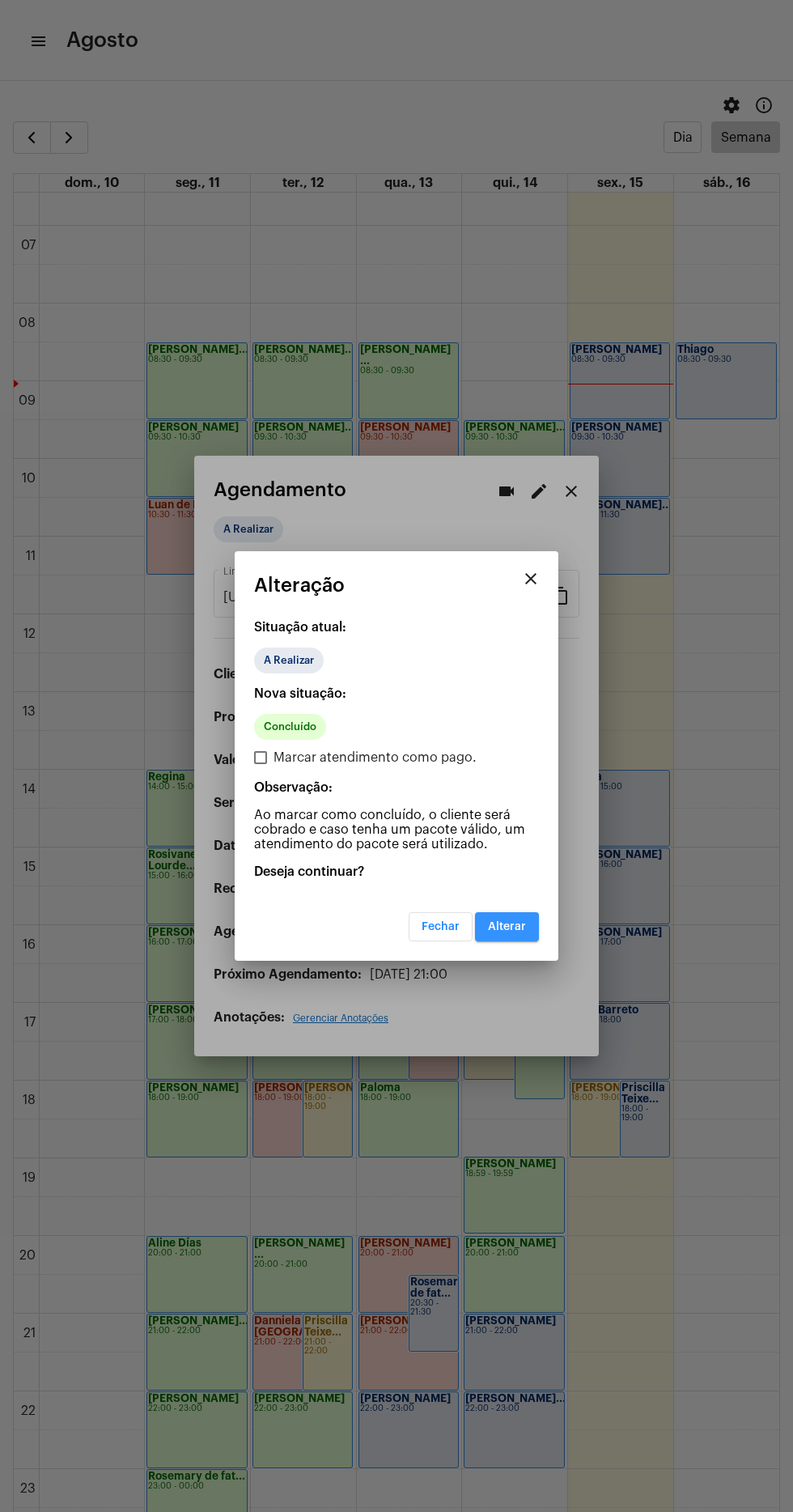
click at [533, 918] on button "Alterar" at bounding box center [507, 927] width 64 height 29
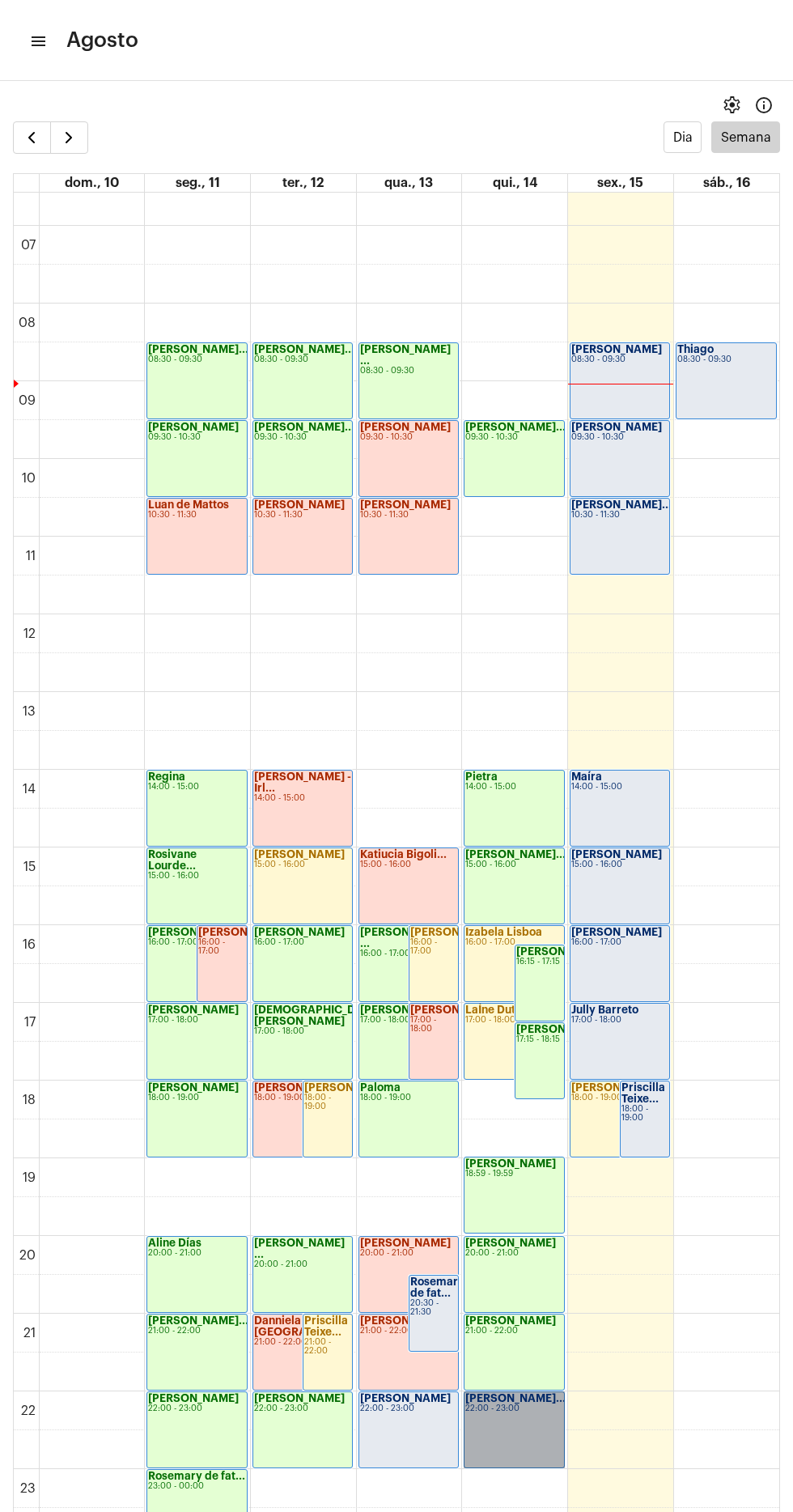
click at [544, 1401] on link "[PERSON_NAME]... 22:00 - 23:00" at bounding box center [514, 1430] width 100 height 77
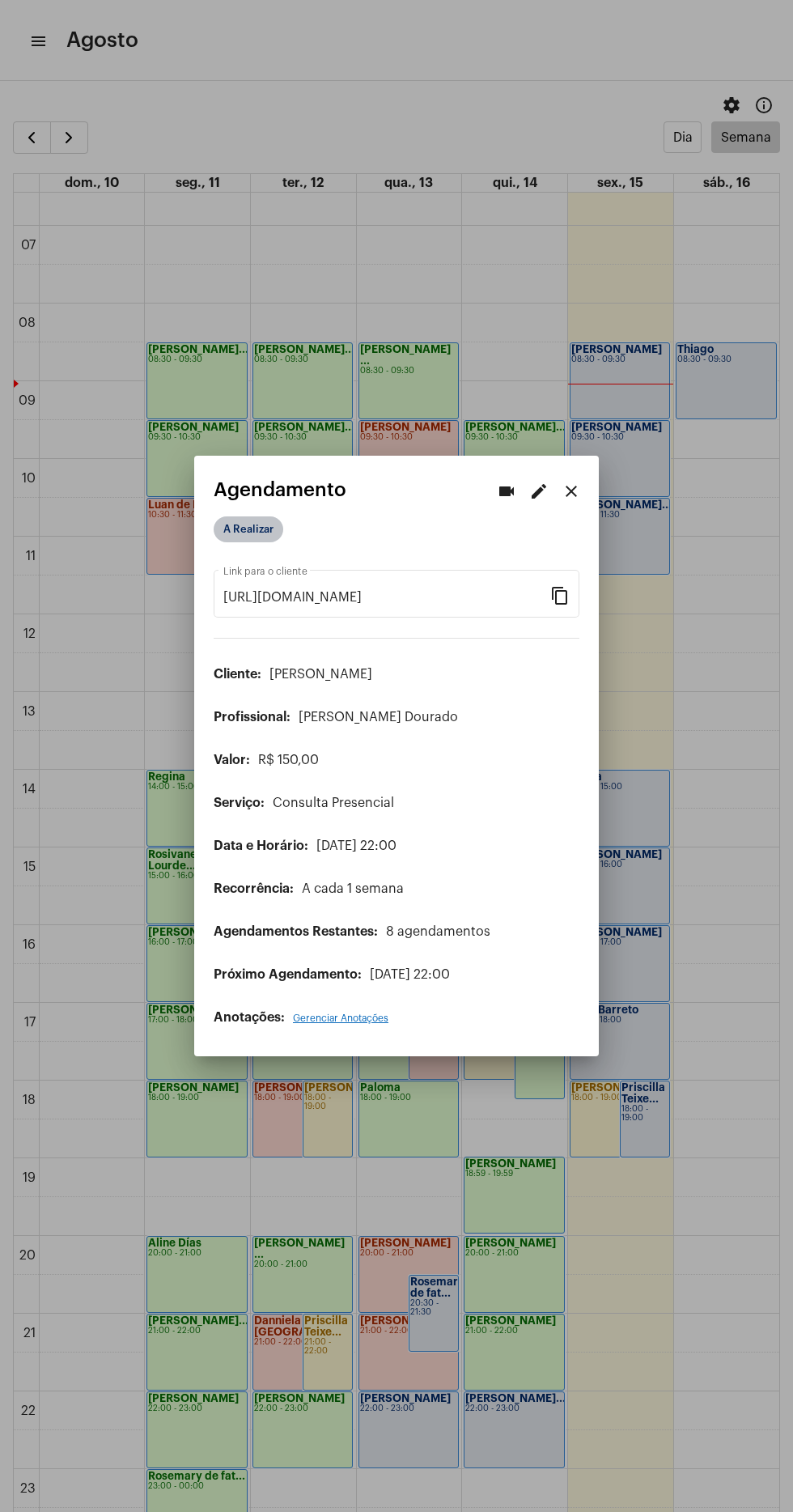
click at [276, 517] on mat-chip "A Realizar" at bounding box center [248, 529] width 69 height 26
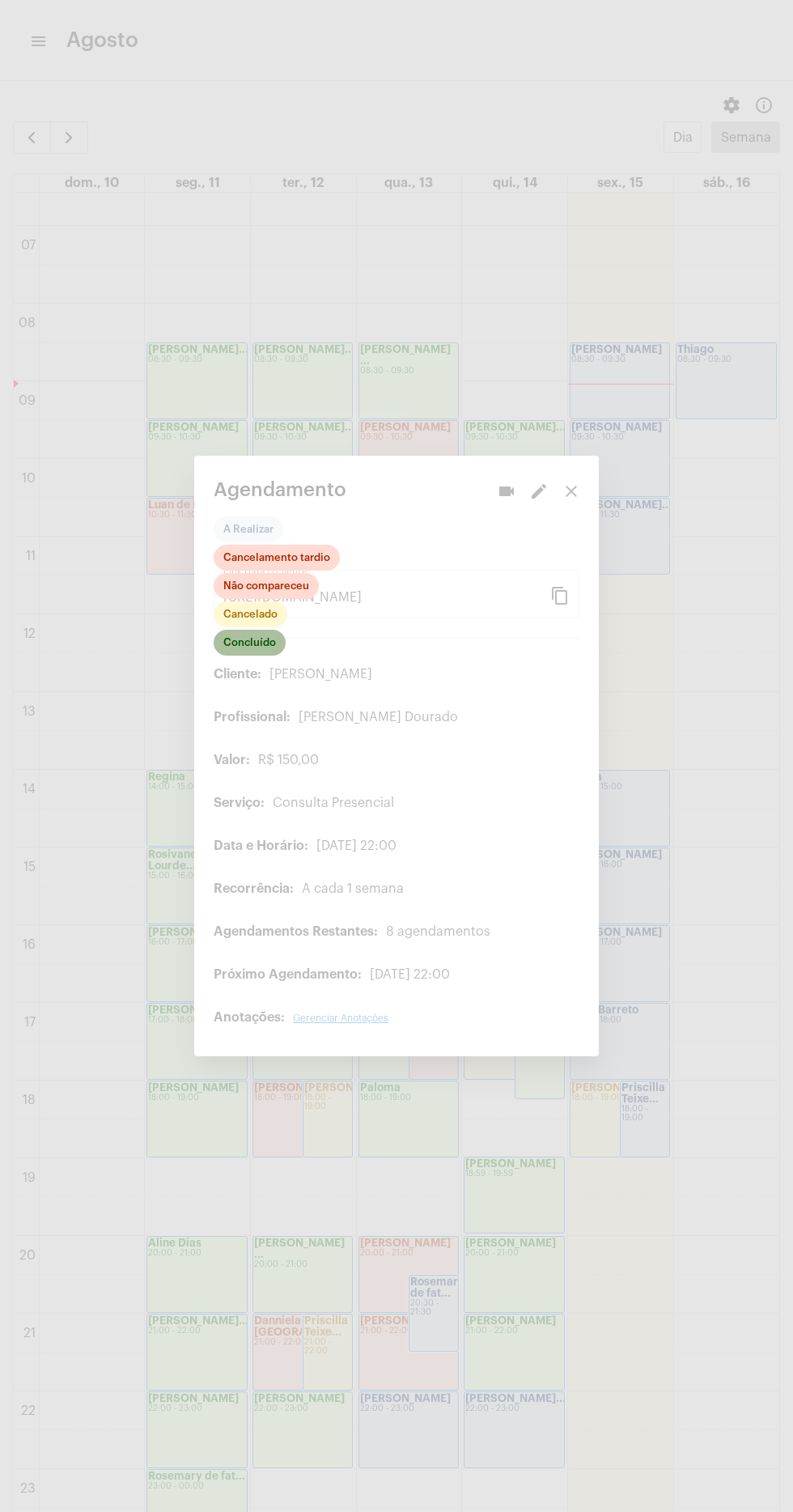
click at [249, 629] on mat-chip "Concluído" at bounding box center [249, 642] width 72 height 26
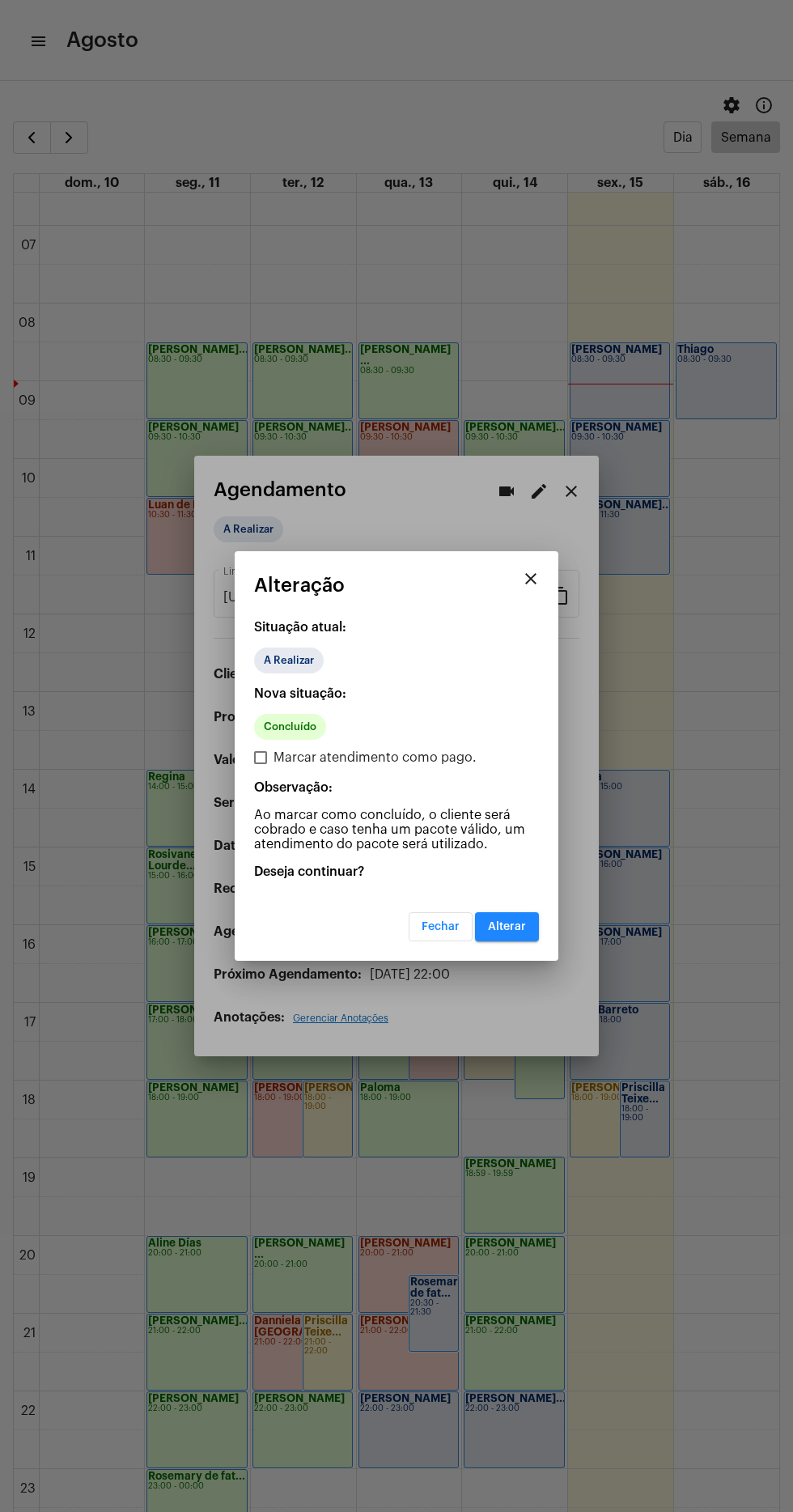
click at [519, 952] on mat-dialog-container "close Alteração Situação atual: A Realizar Nova situação: Concluído Marcar aten…" at bounding box center [397, 756] width 324 height 410
click at [528, 919] on button "Alterar" at bounding box center [507, 927] width 64 height 29
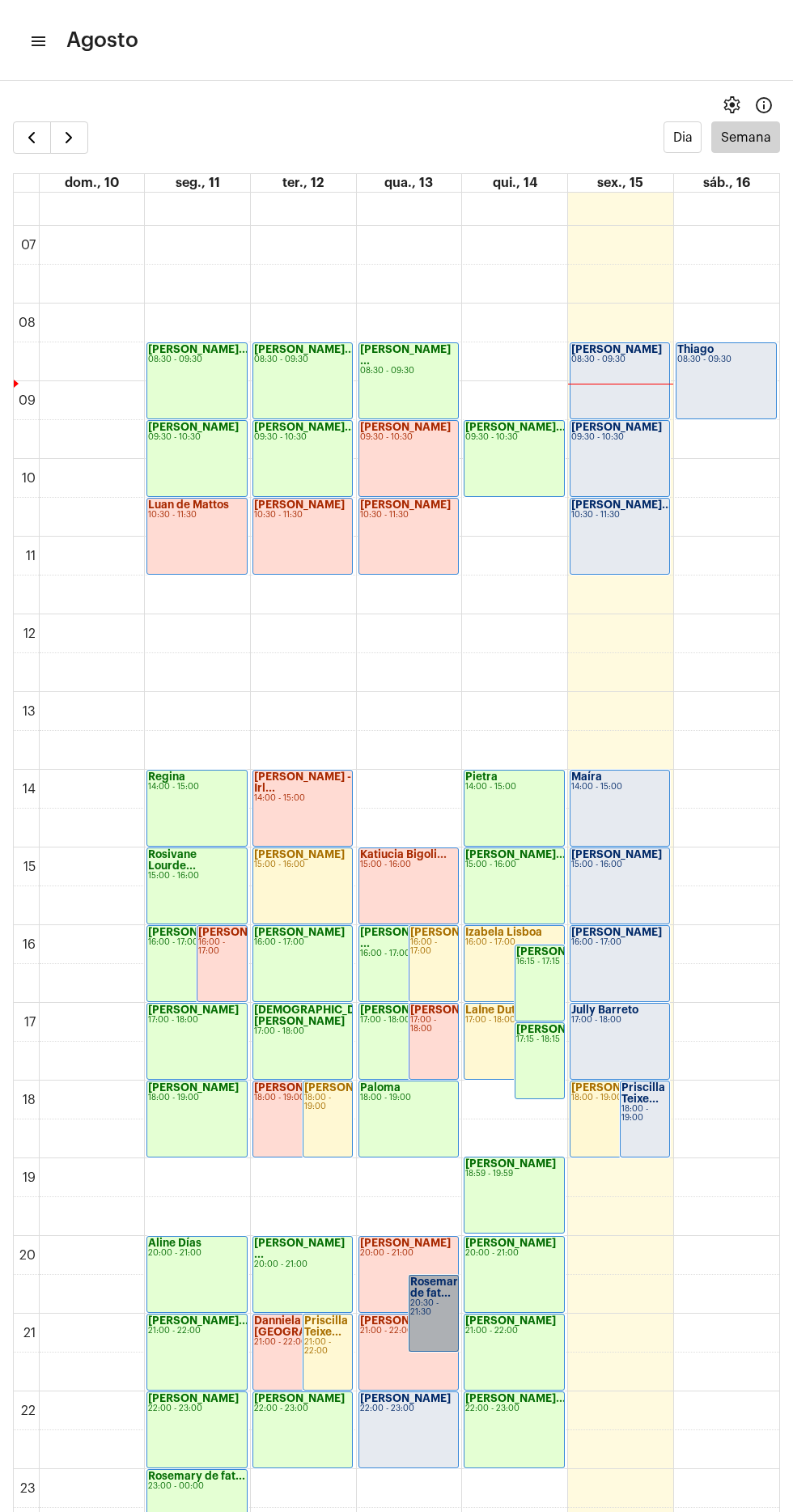
click at [426, 1303] on link "Rosemary de fat... 20:30 - 21:30" at bounding box center [434, 1313] width 51 height 77
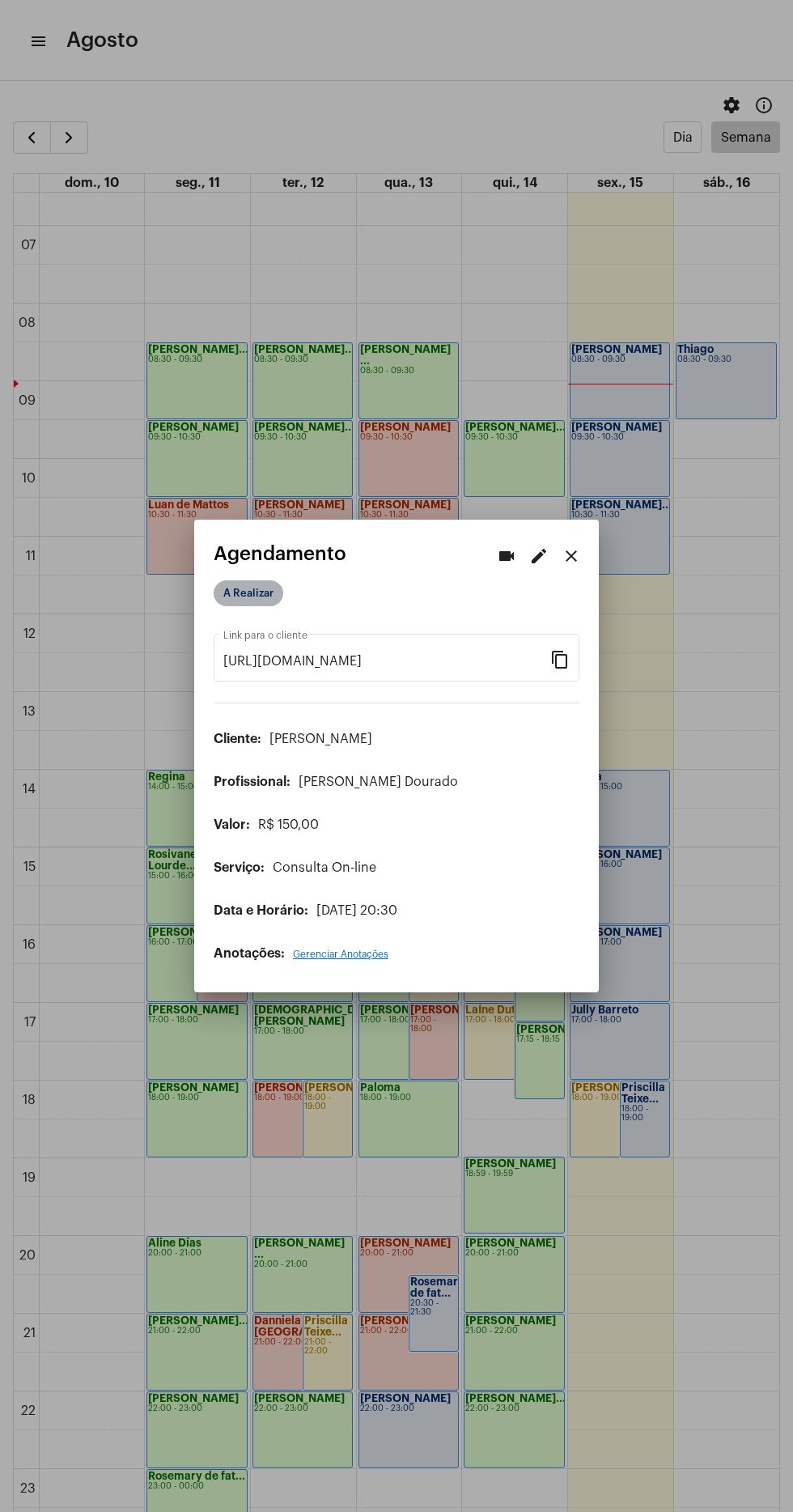
click at [222, 587] on mat-chip "A Realizar" at bounding box center [248, 593] width 69 height 26
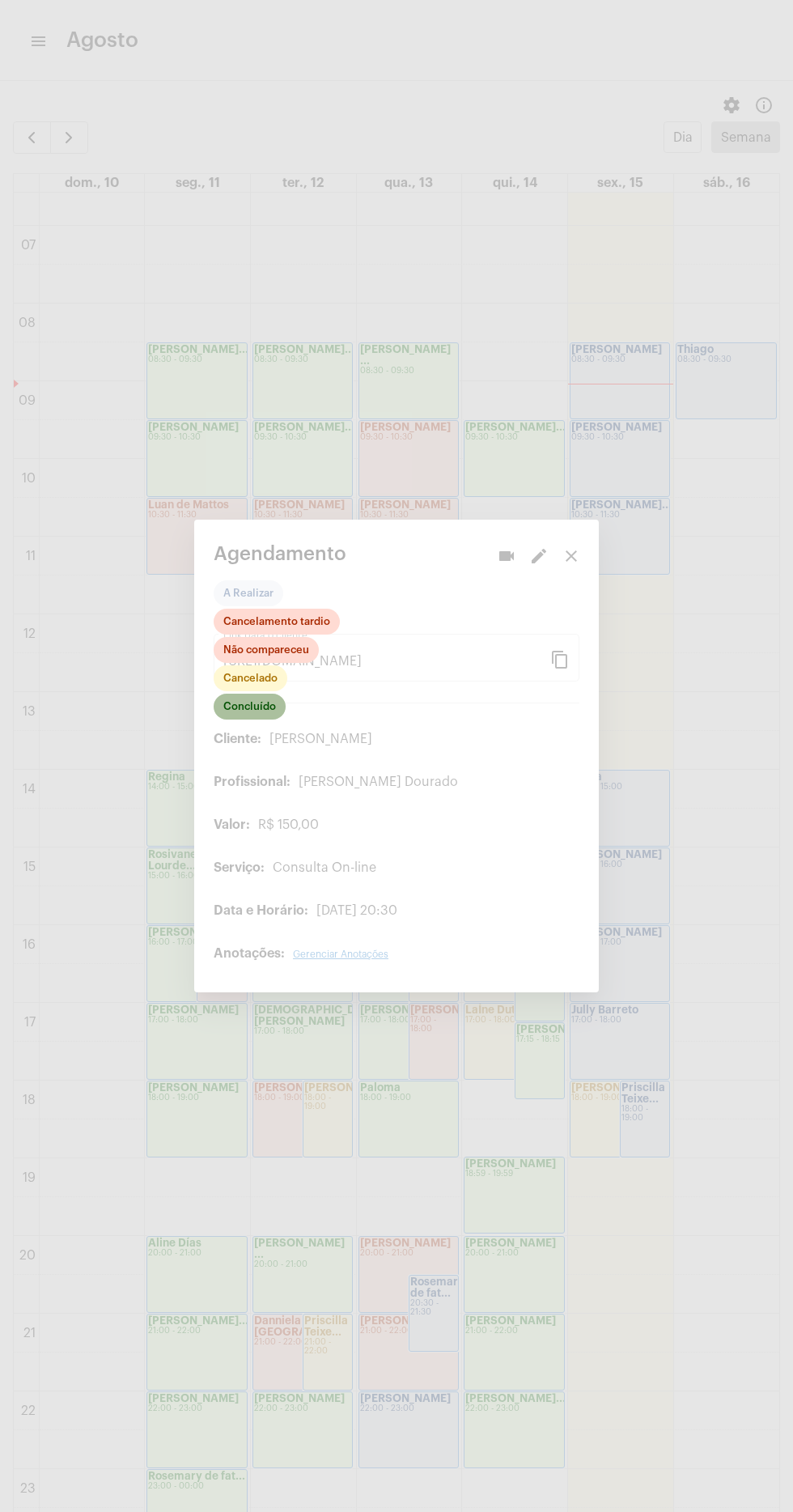
click at [259, 702] on mat-chip "Concluído" at bounding box center [249, 707] width 72 height 26
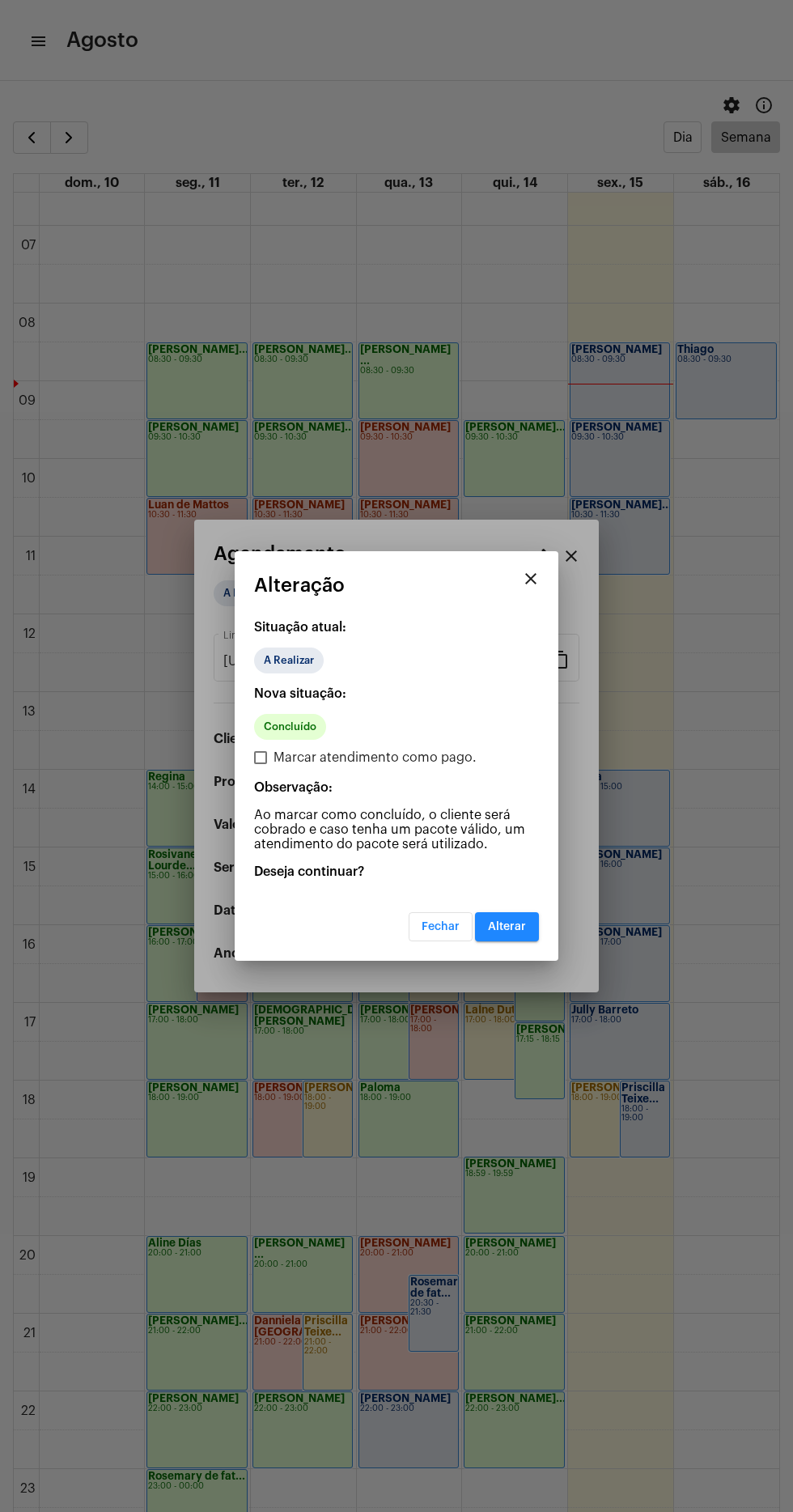
click at [539, 949] on mat-dialog-container "close Alteração Situação atual: A Realizar Nova situação: Concluído Marcar aten…" at bounding box center [397, 756] width 324 height 410
click at [525, 931] on span "Alterar" at bounding box center [507, 926] width 38 height 11
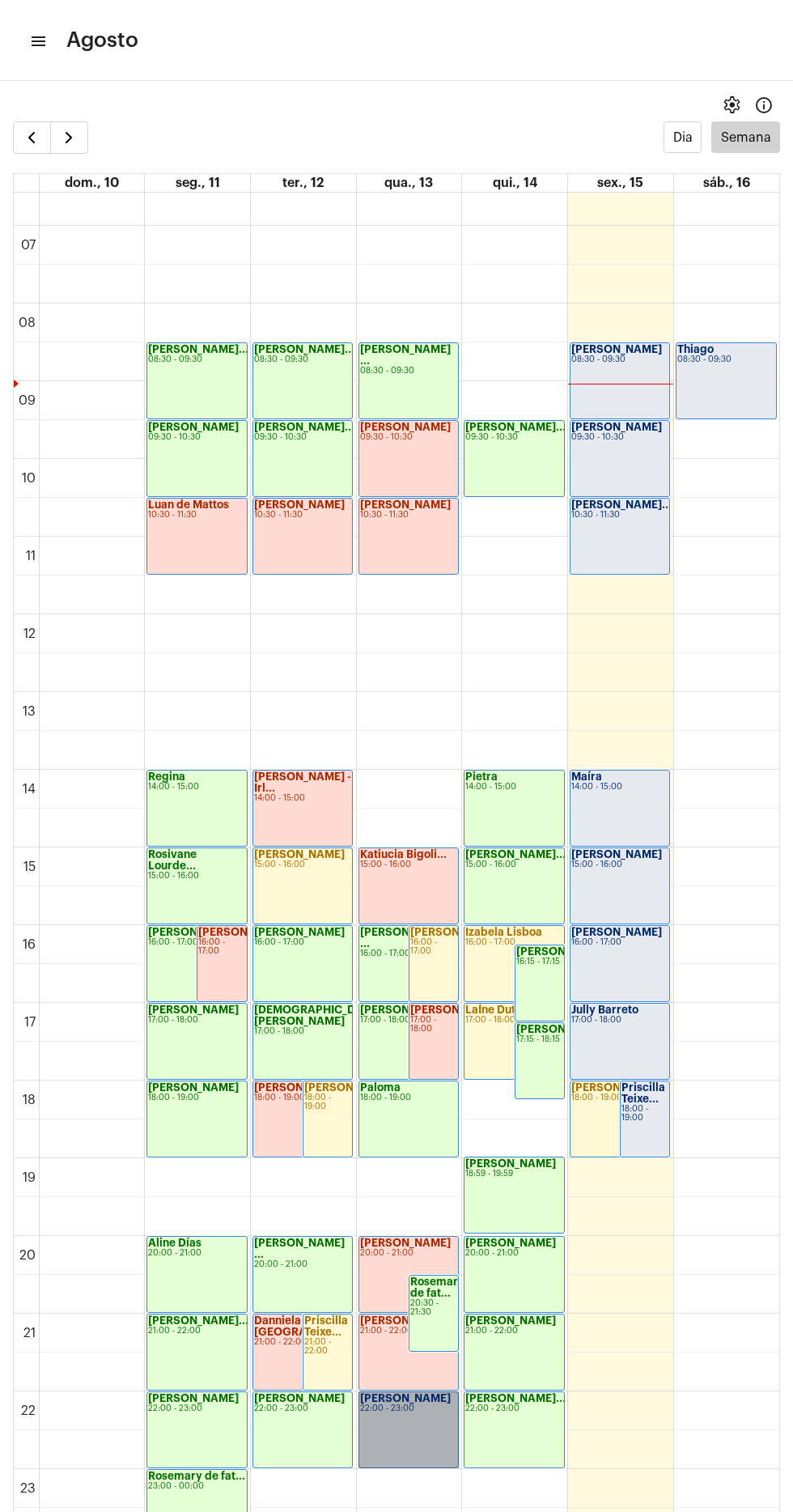
click at [424, 1406] on link "[PERSON_NAME] 22:00 - 23:00" at bounding box center [408, 1430] width 100 height 77
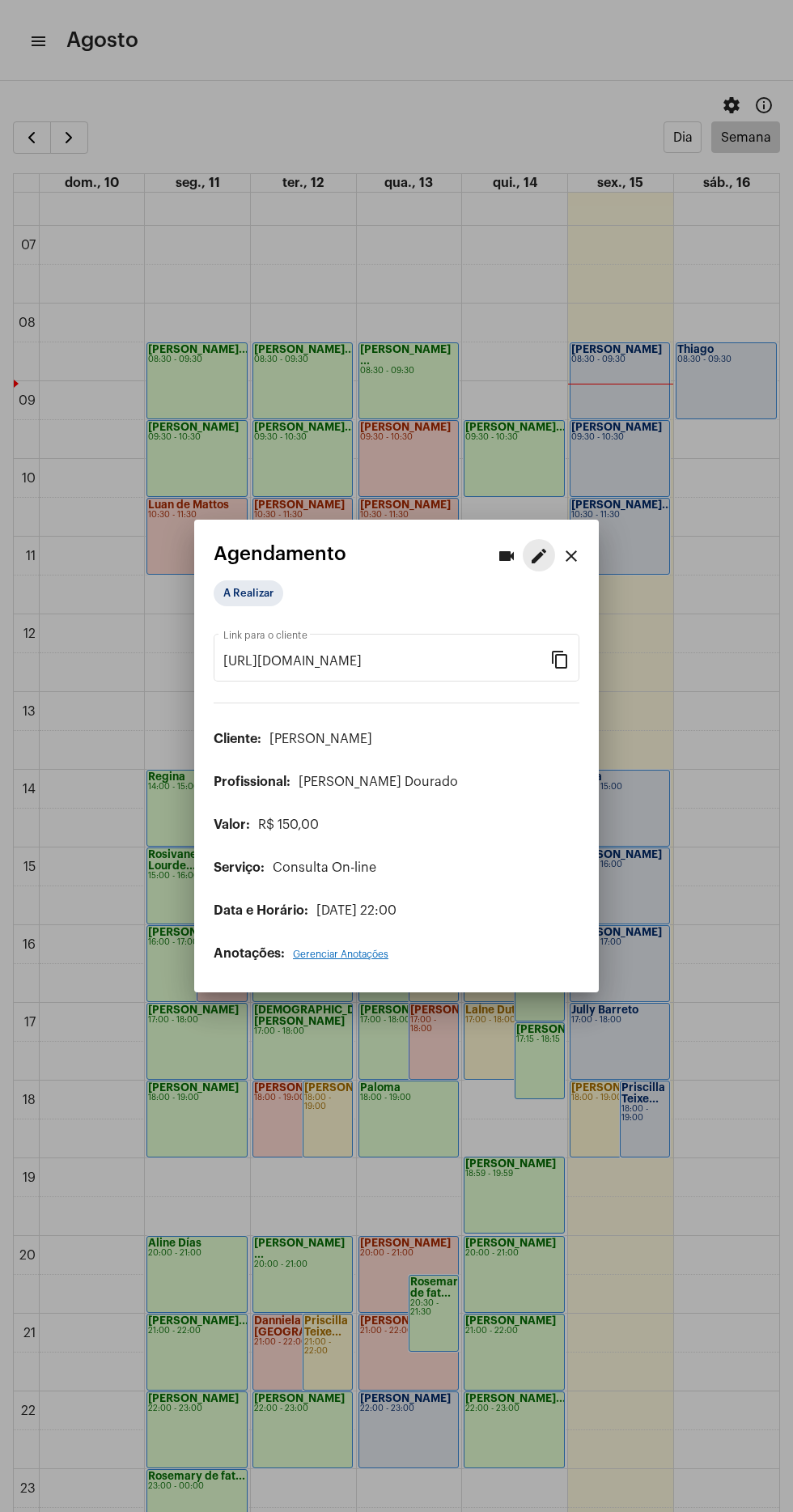
click at [537, 552] on mat-icon "edit" at bounding box center [538, 556] width 20 height 20
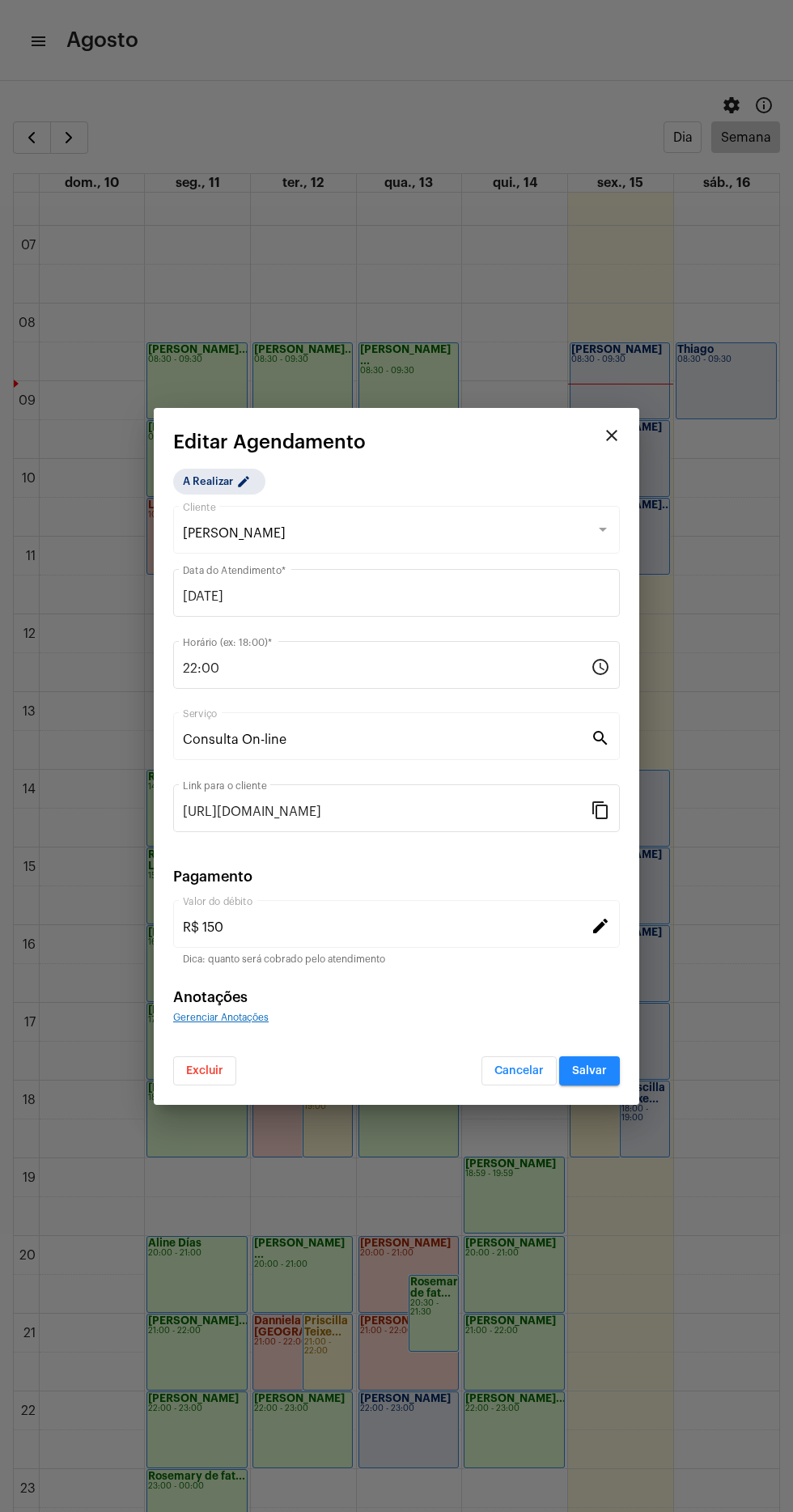
click at [211, 1102] on mat-dialog-container "close Editar Agendamento A Realizar edit [PERSON_NAME] EUA Cliente [DATE] Data …" at bounding box center [396, 756] width 485 height 697
click at [204, 1069] on span "Excluir" at bounding box center [204, 1070] width 37 height 11
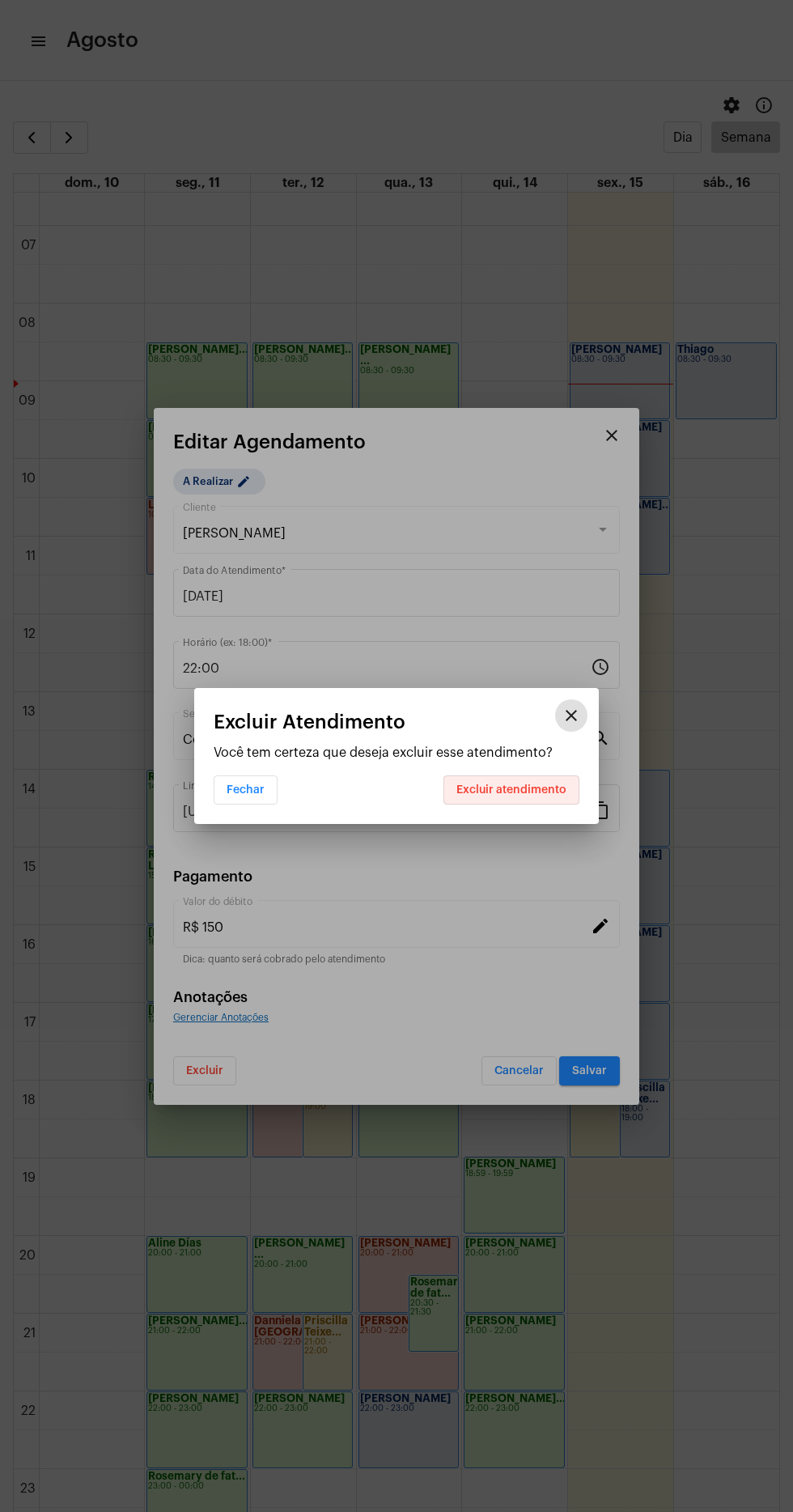
click at [540, 779] on button "Excluir atendimento" at bounding box center [511, 790] width 136 height 29
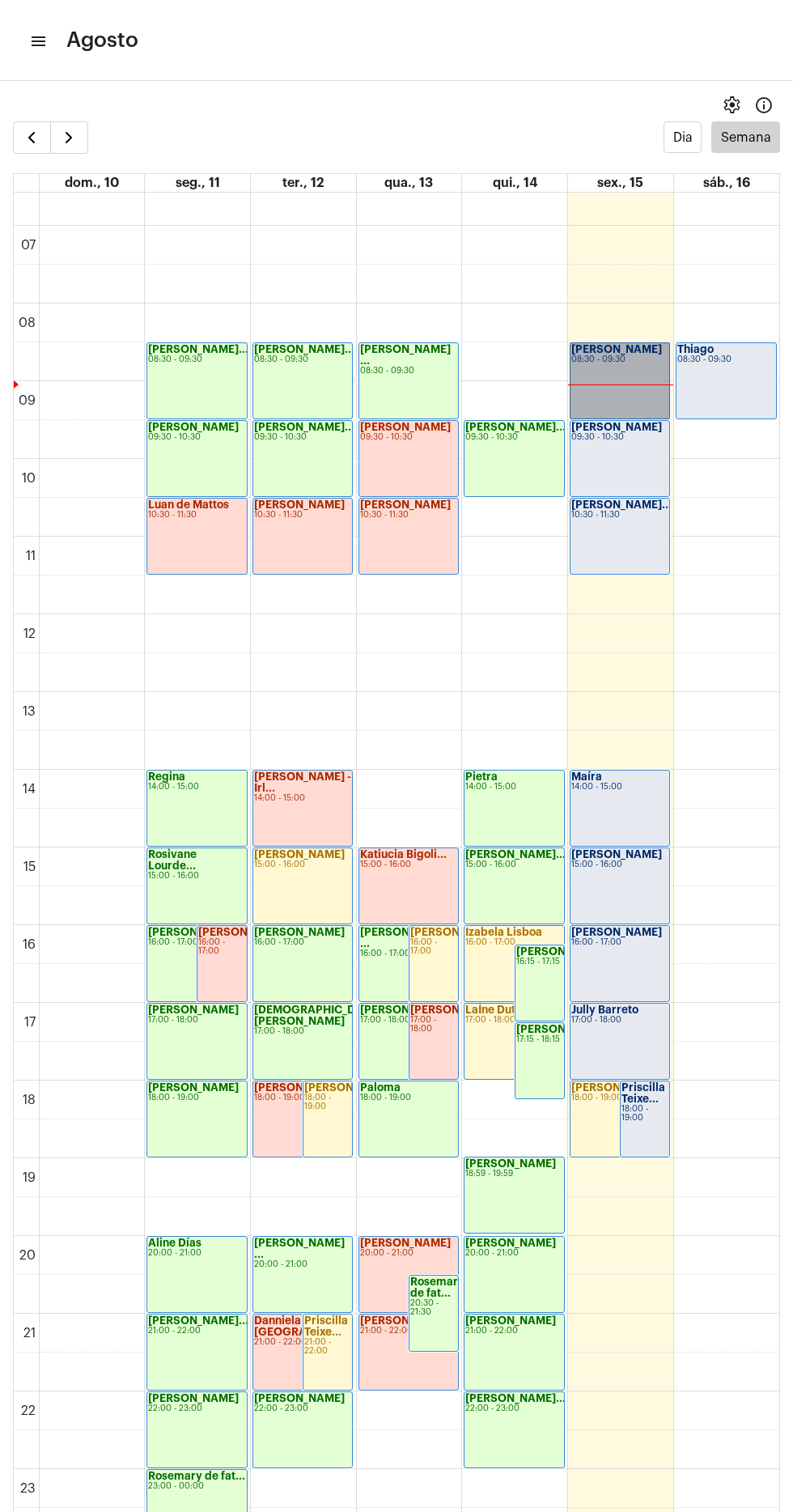
click at [610, 383] on link "Maria 08:30 - 09:30" at bounding box center [619, 381] width 100 height 77
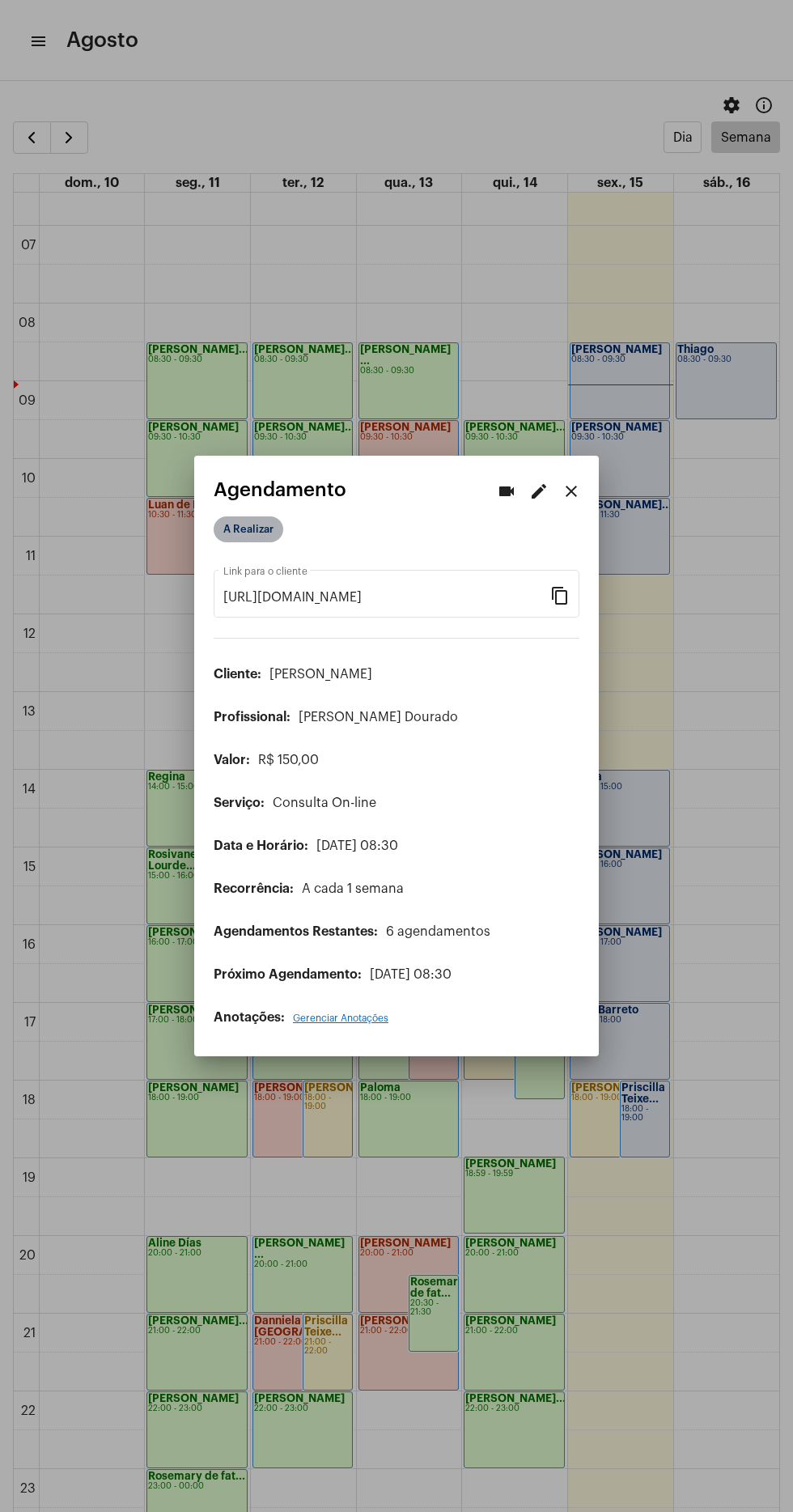
click at [219, 527] on mat-chip "A Realizar" at bounding box center [248, 529] width 69 height 26
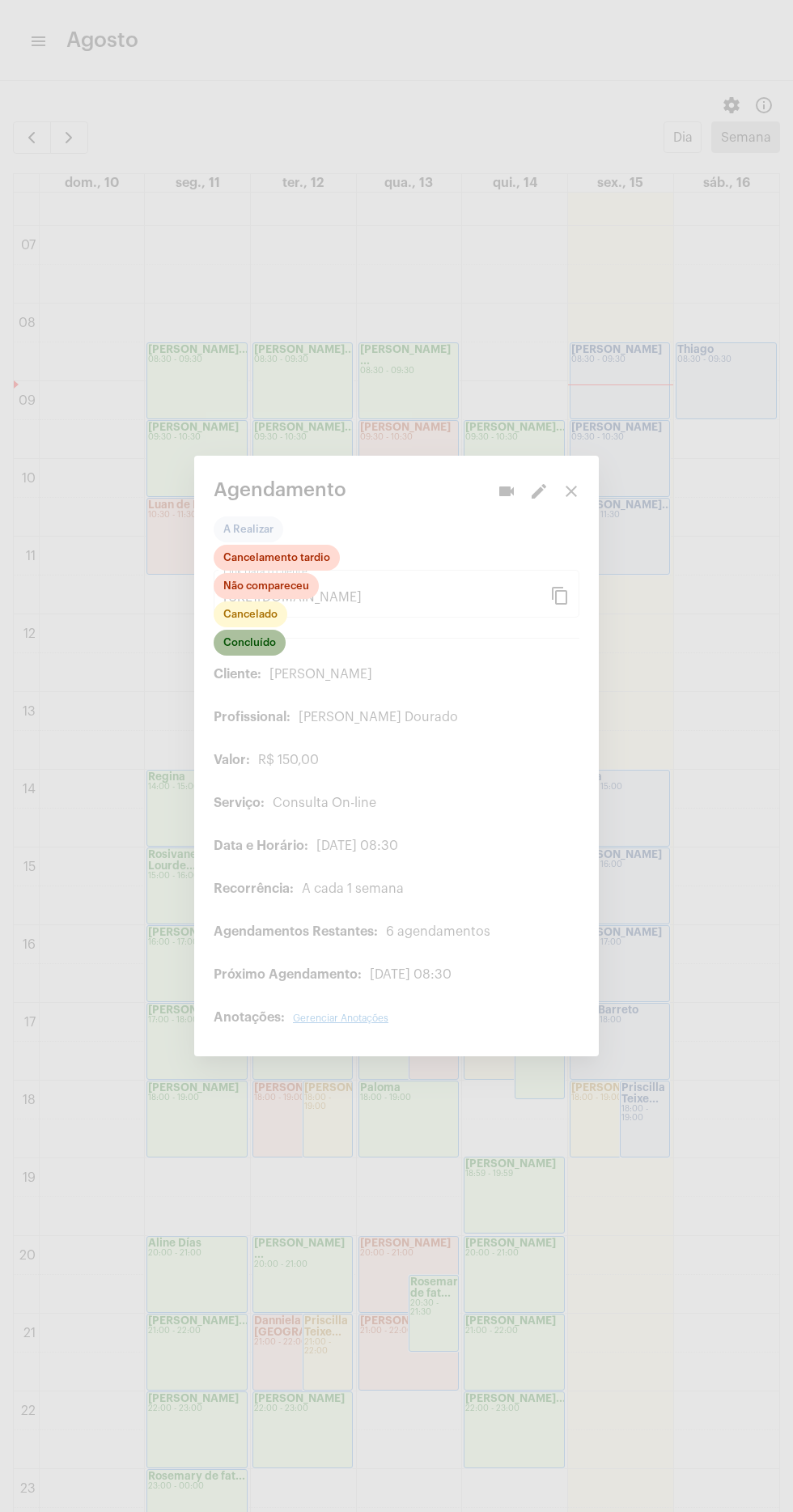
click at [281, 640] on mat-chip "Concluído" at bounding box center [249, 642] width 72 height 26
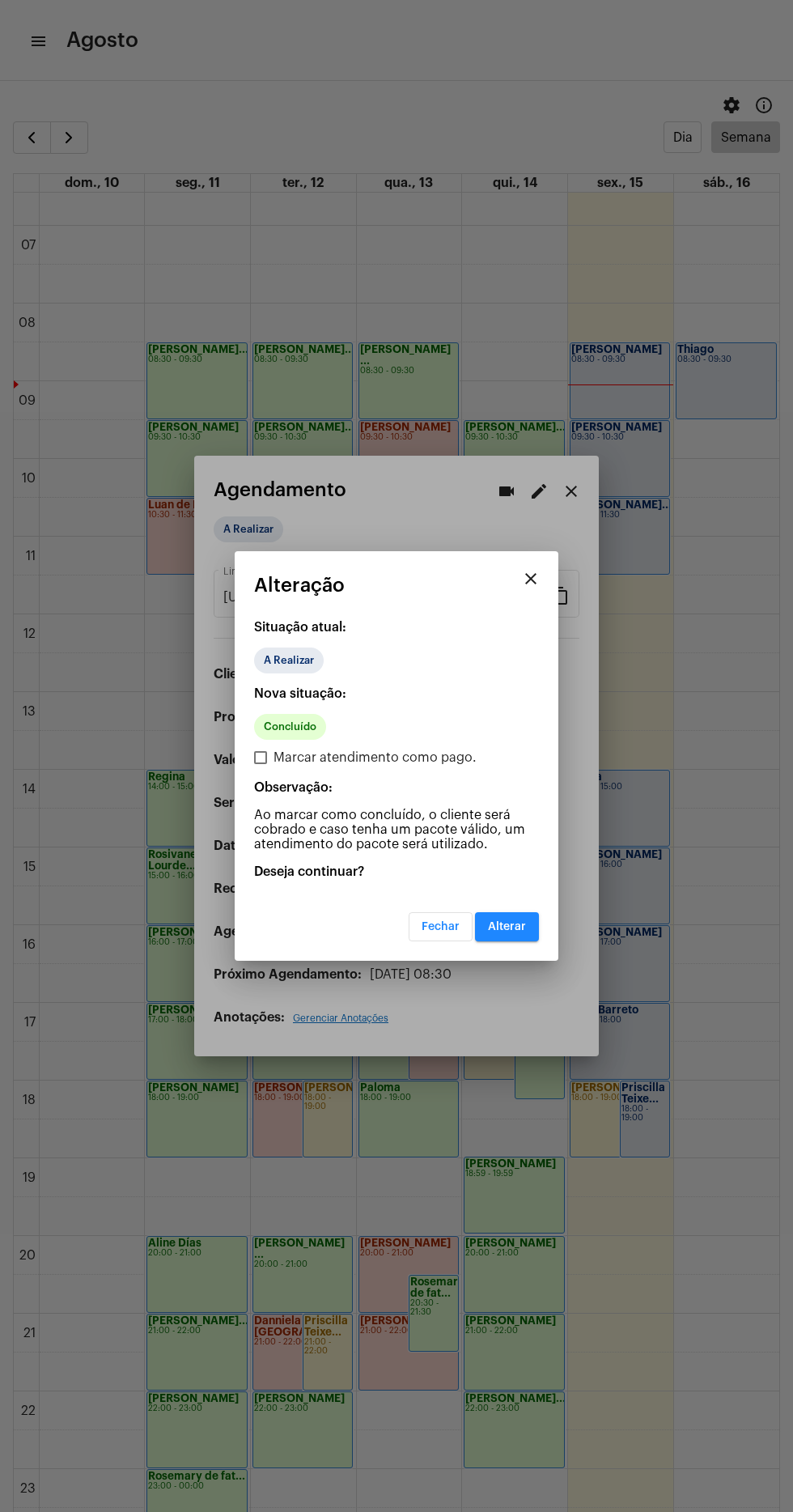
click at [534, 924] on button "Alterar" at bounding box center [507, 927] width 64 height 29
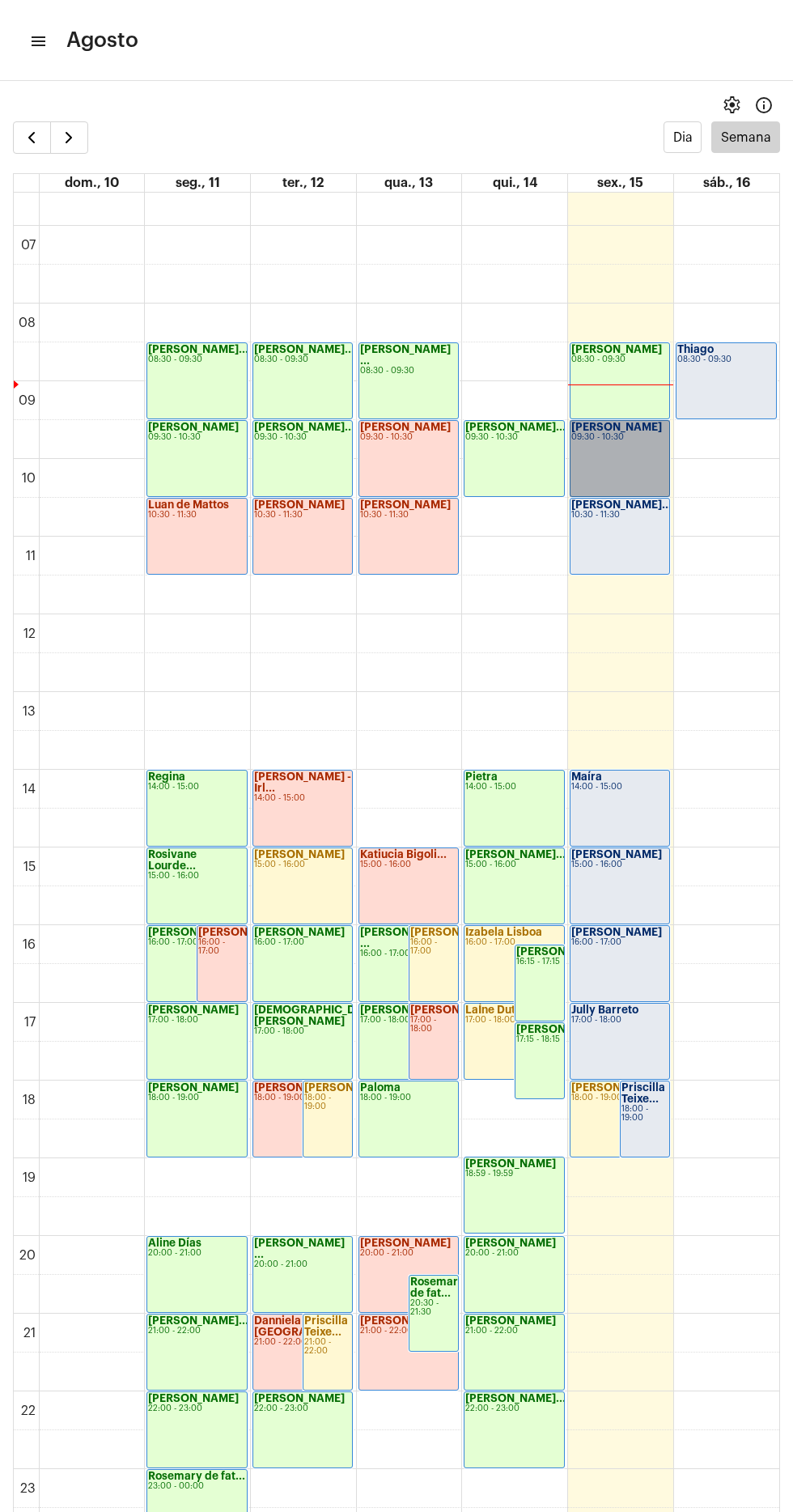
click at [635, 442] on link "Maria 09:30 - 10:30" at bounding box center [619, 459] width 100 height 77
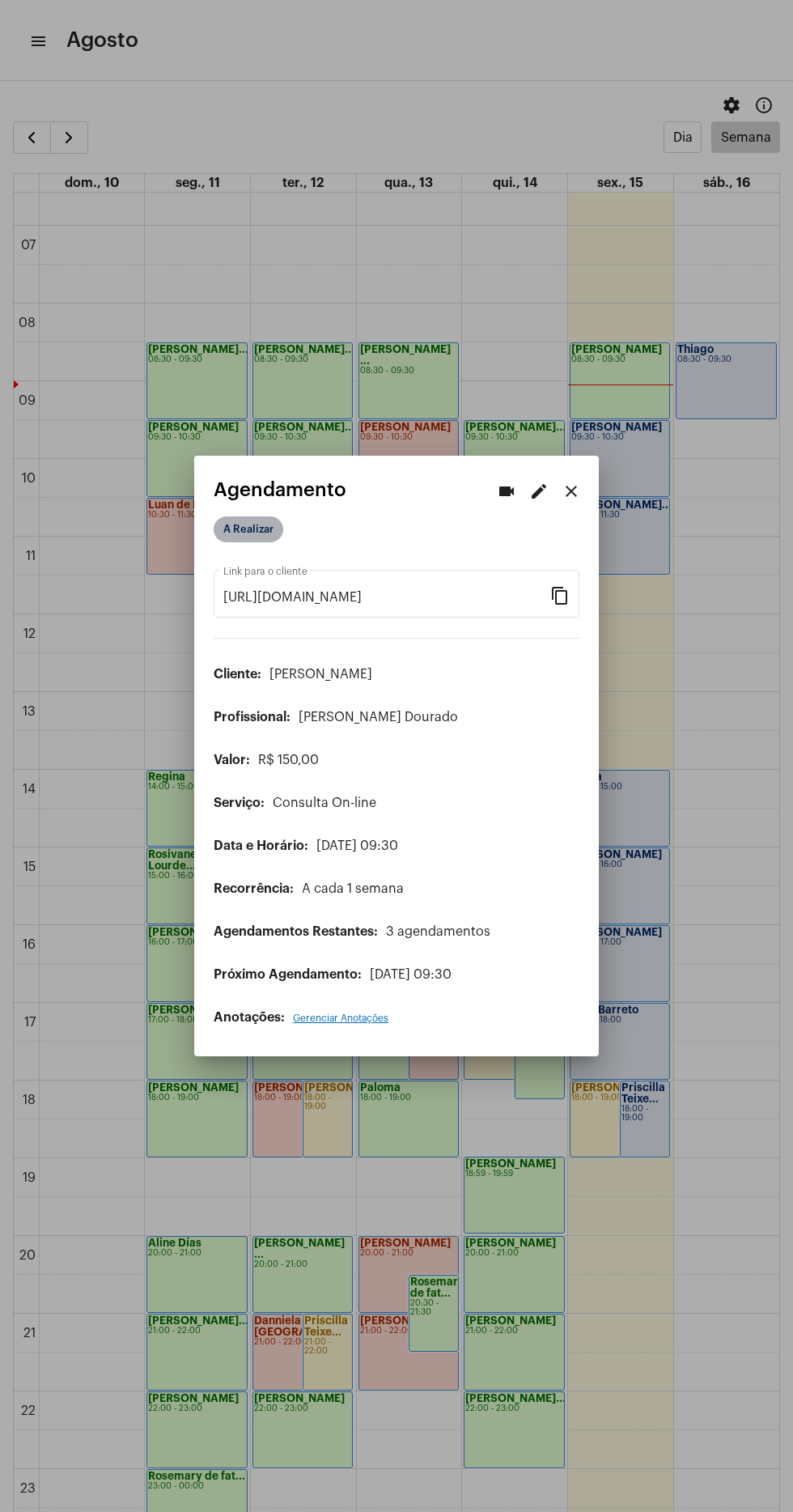
click at [273, 516] on mat-chip "A Realizar" at bounding box center [248, 529] width 69 height 26
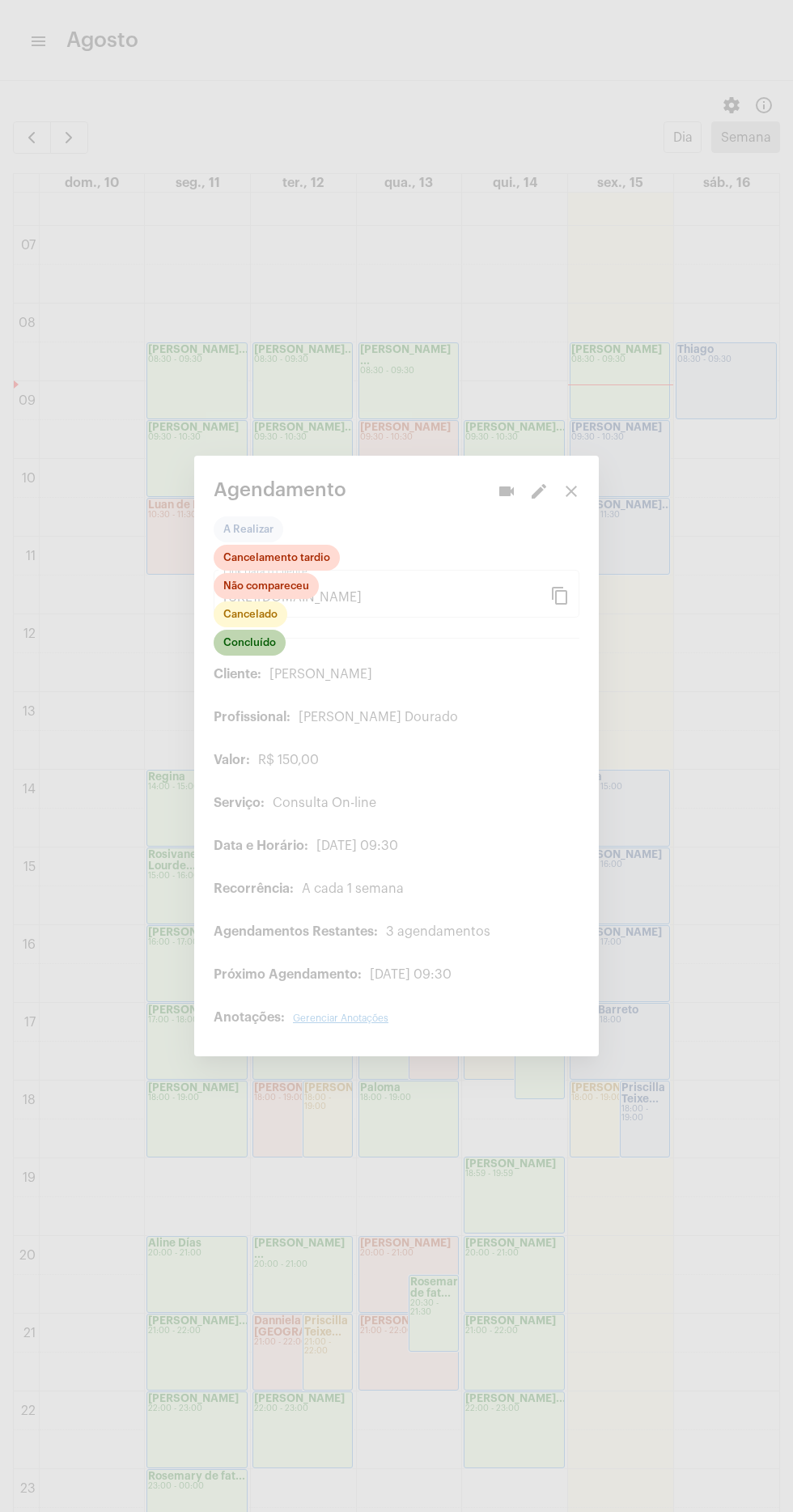
click at [282, 630] on mat-chip "Concluído" at bounding box center [249, 642] width 72 height 26
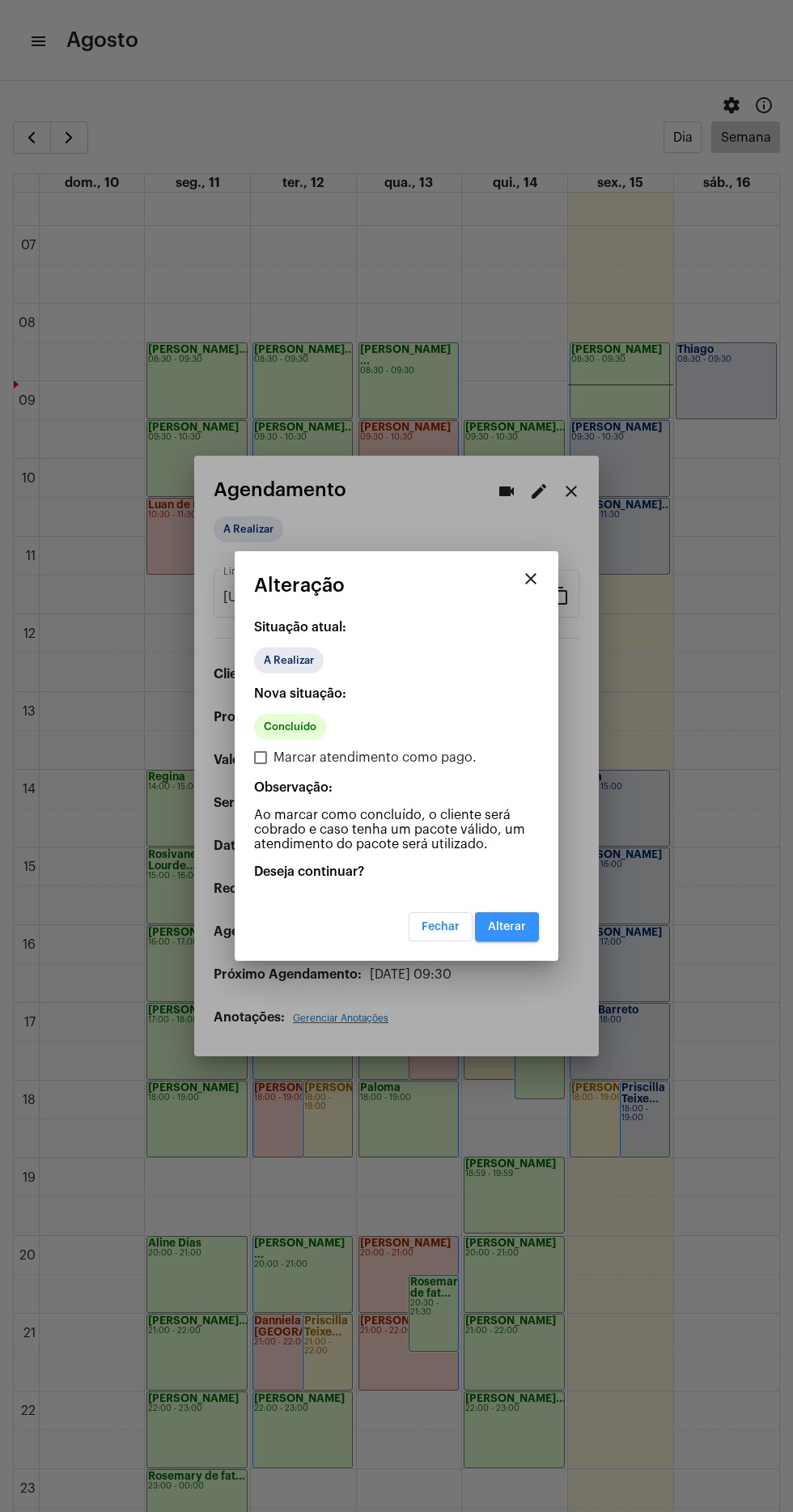
click at [525, 931] on span "Alterar" at bounding box center [507, 926] width 38 height 11
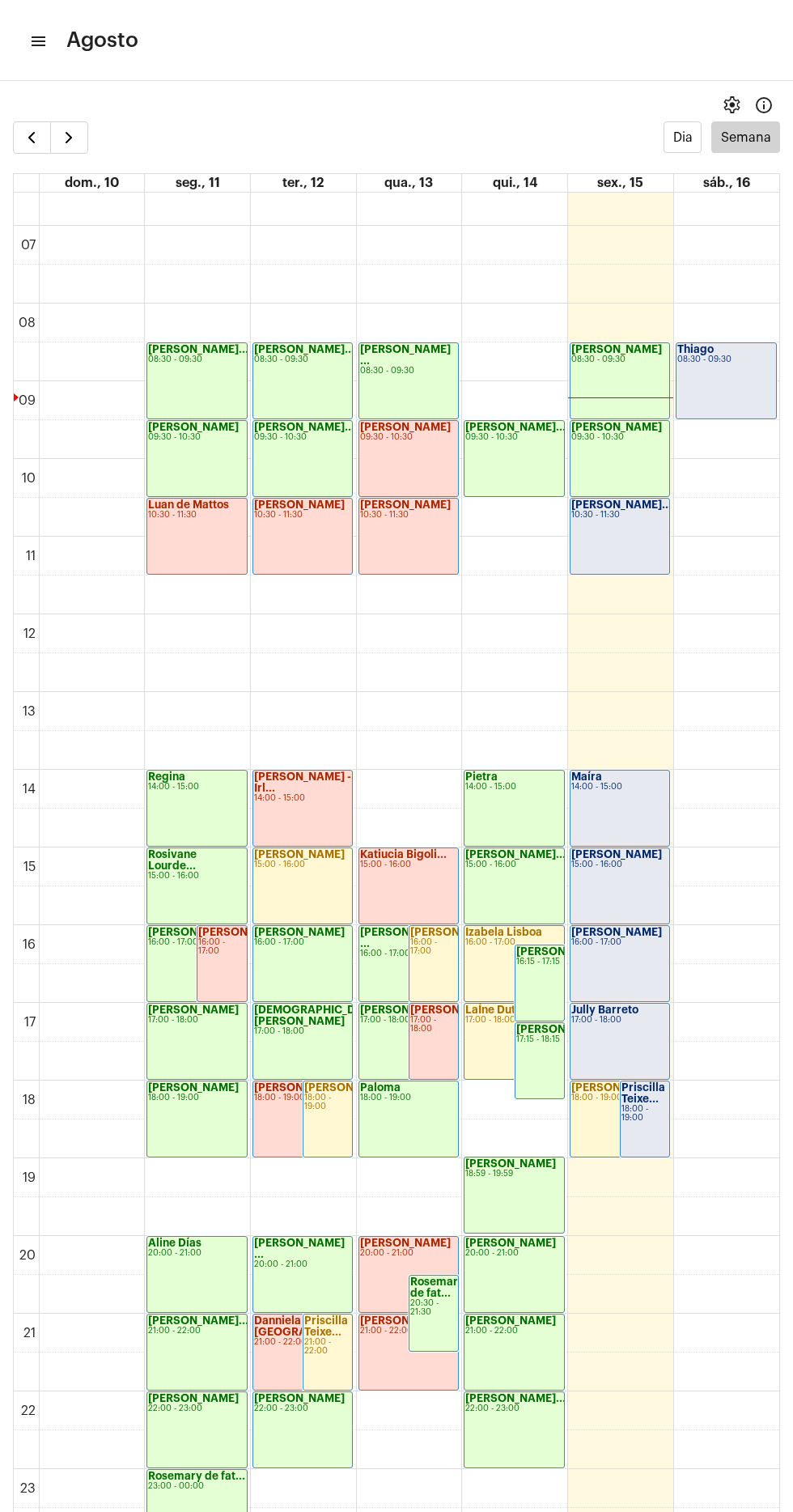
scroll to position [33, 0]
